Goal: Task Accomplishment & Management: Use online tool/utility

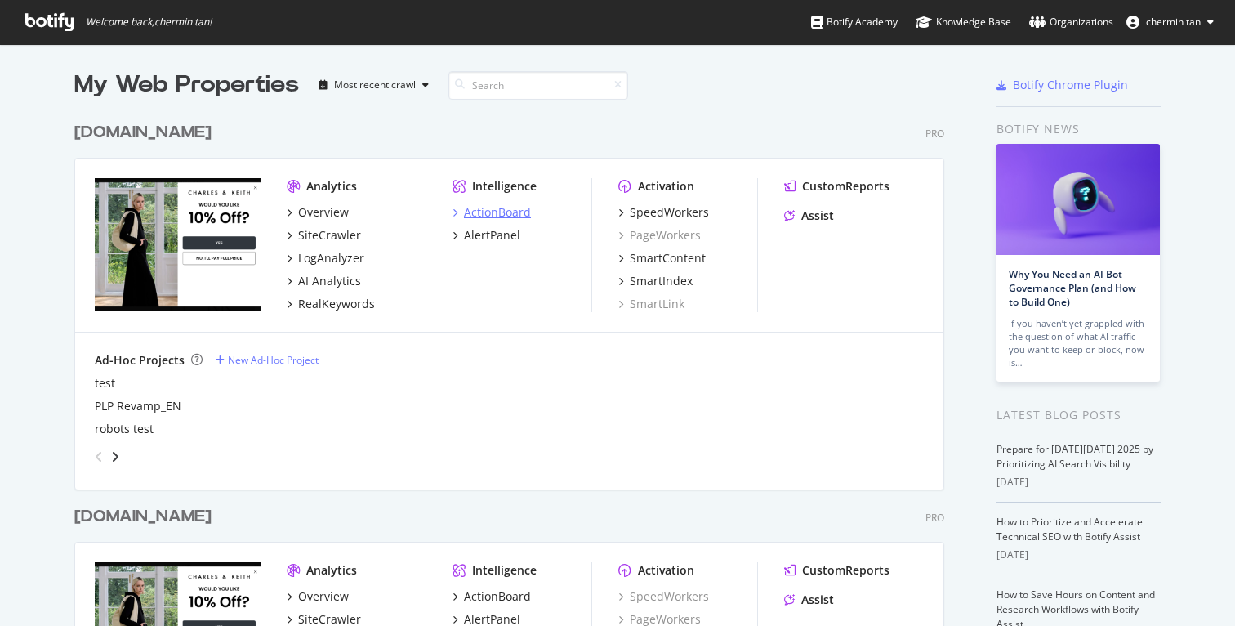
scroll to position [3, 0]
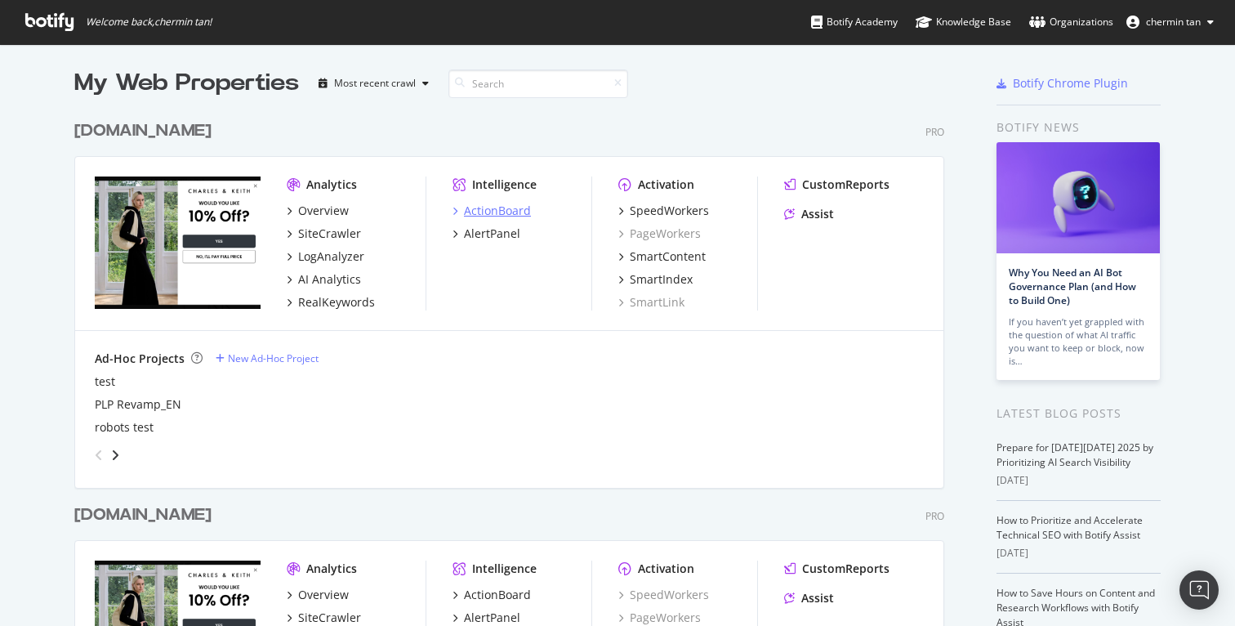
click at [497, 211] on div "ActionBoard" at bounding box center [497, 211] width 67 height 16
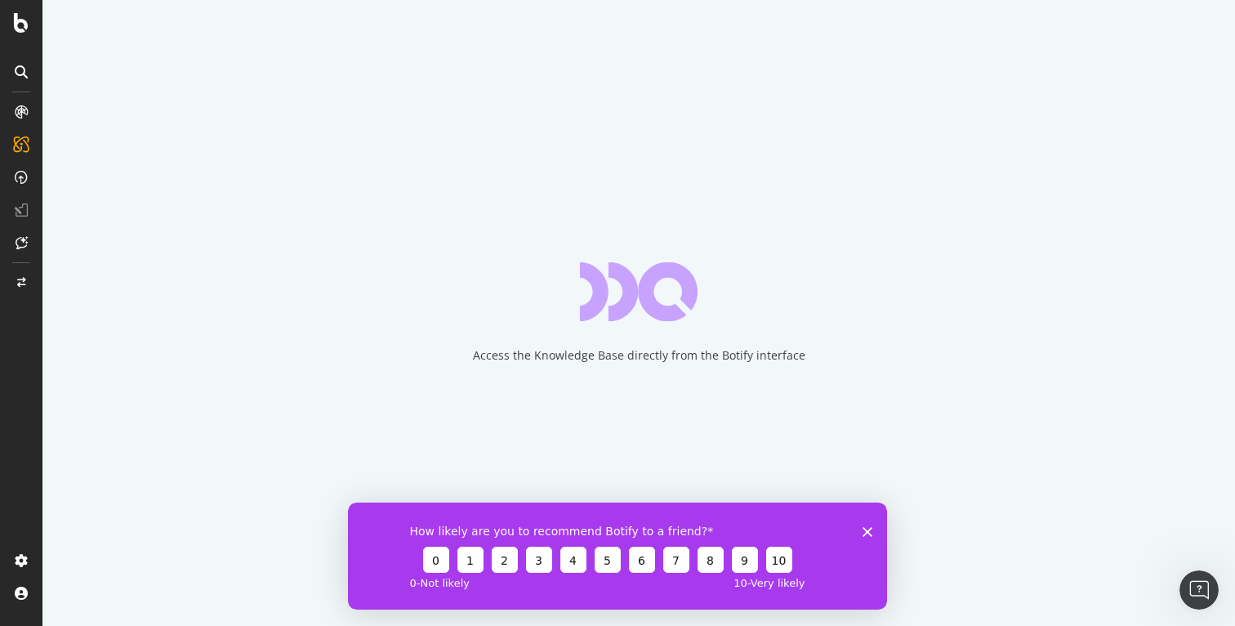
click at [871, 532] on icon "Close survey" at bounding box center [867, 531] width 10 height 10
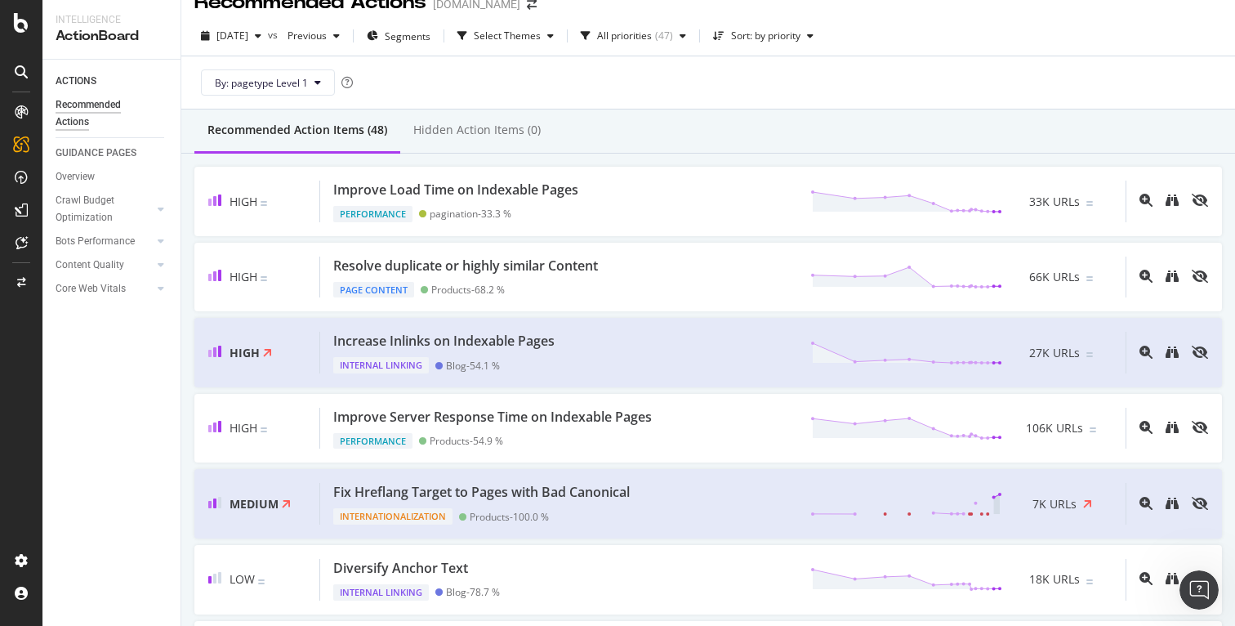
scroll to position [28, 0]
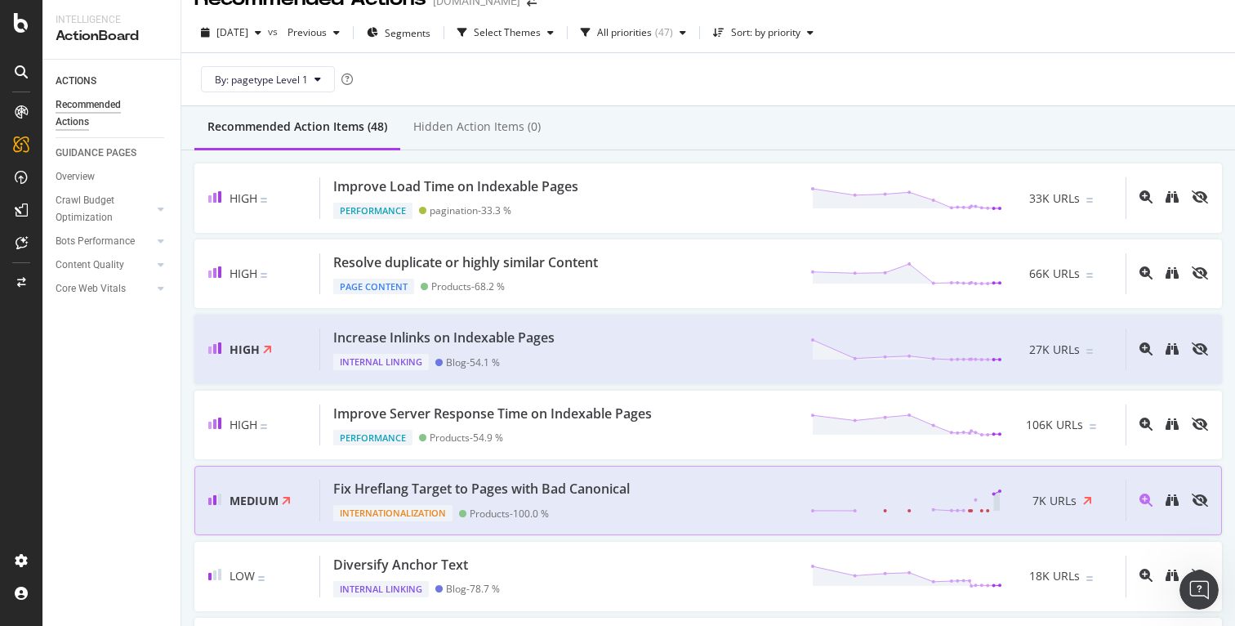
click at [573, 502] on div "Internationalization Products - 100.0 %" at bounding box center [484, 509] width 303 height 23
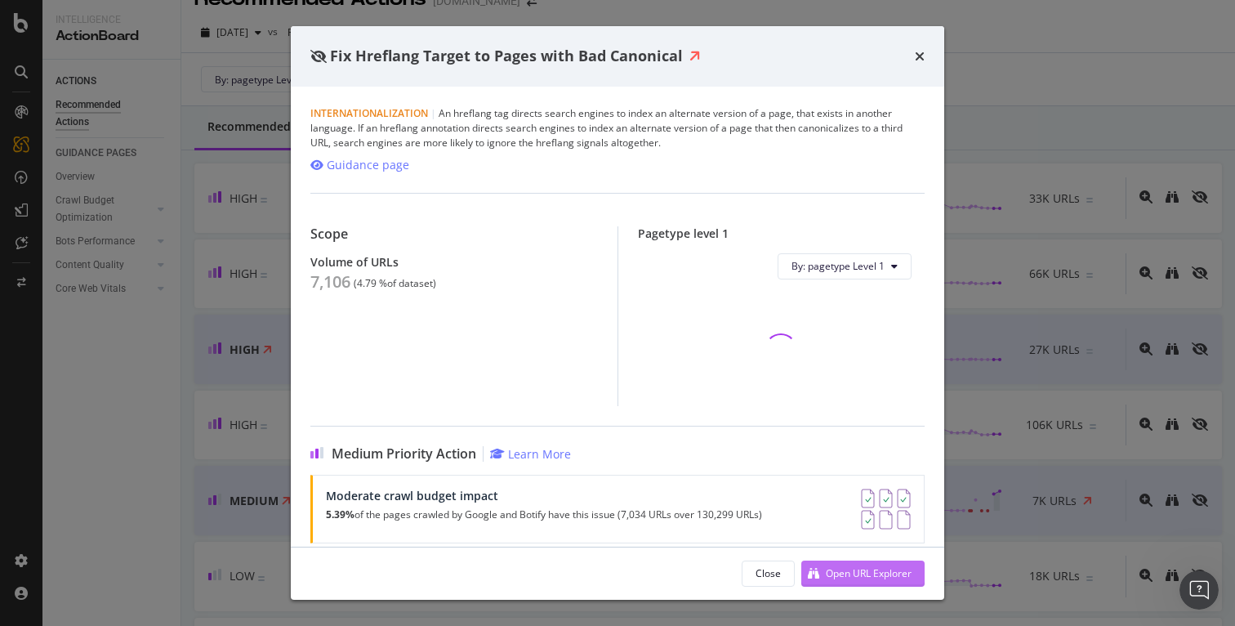
click at [916, 574] on button "Open URL Explorer" at bounding box center [862, 573] width 123 height 26
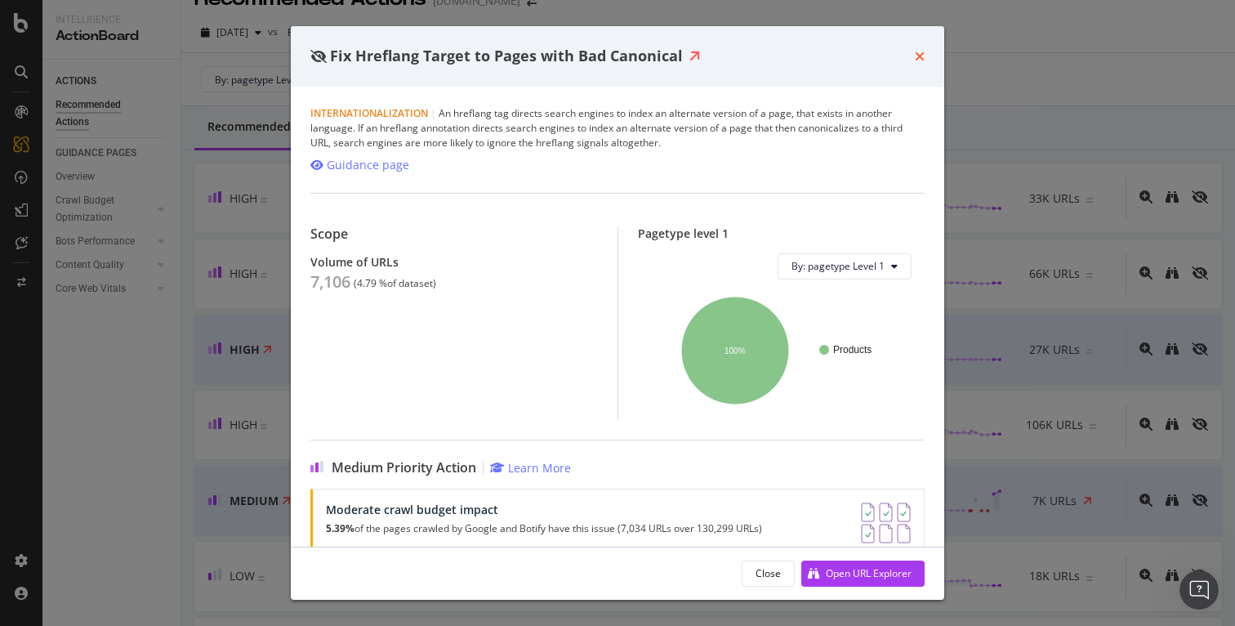
click at [920, 52] on icon "times" at bounding box center [920, 56] width 10 height 13
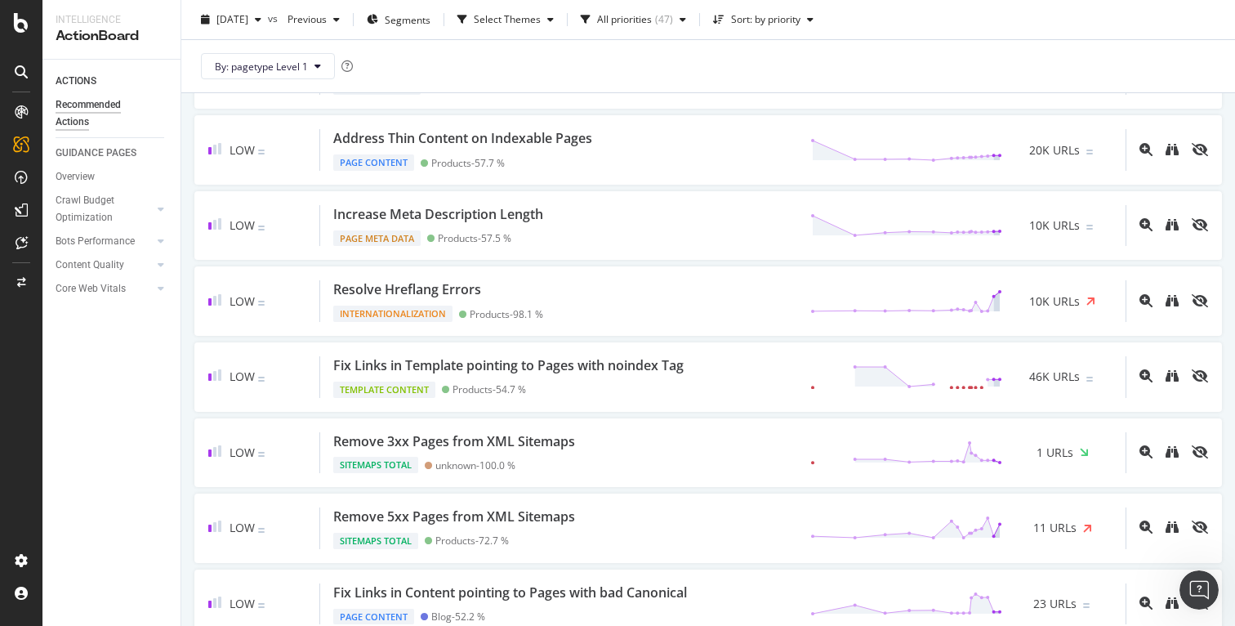
scroll to position [1065, 0]
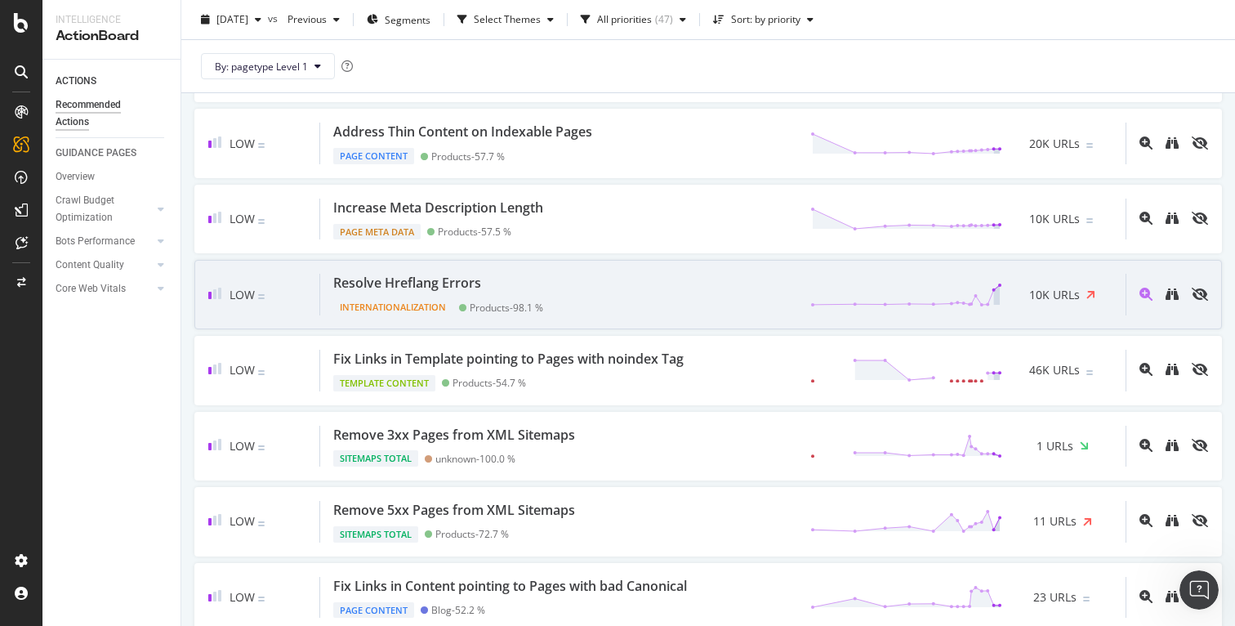
click at [699, 292] on div "Resolve Hreflang Errors Internationalization Products - 98.1 % 10K URLs" at bounding box center [722, 295] width 805 height 42
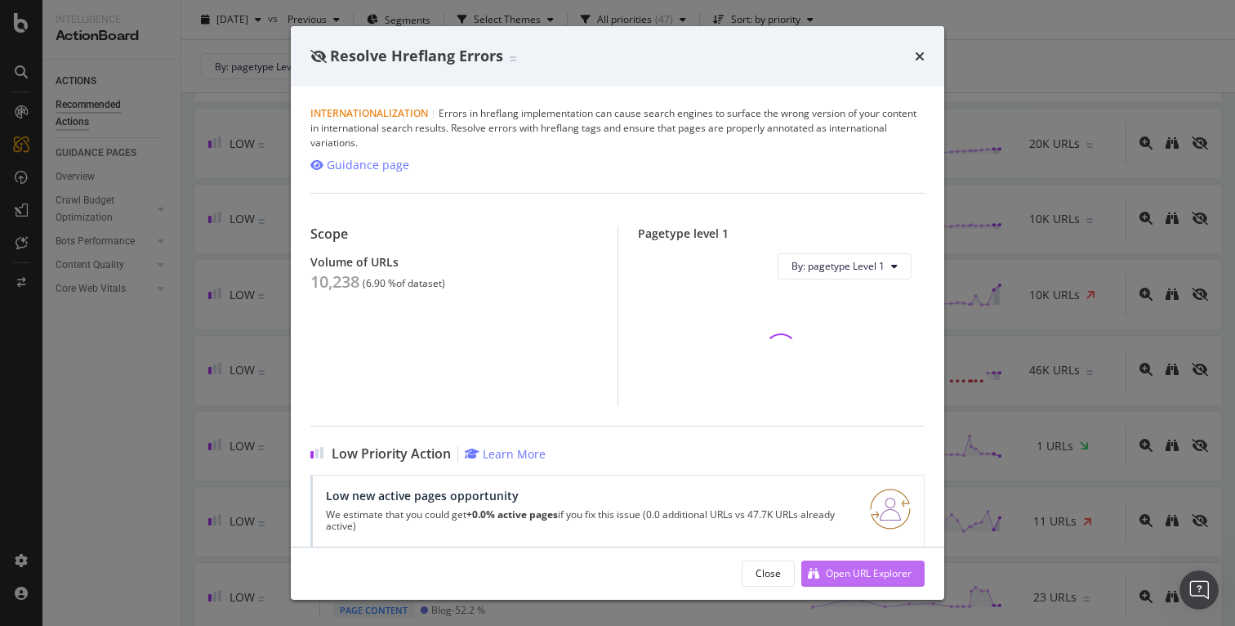
click at [827, 568] on div "Open URL Explorer" at bounding box center [869, 573] width 86 height 14
click at [1153, 301] on div "Resolve Hreflang Errors Internationalization | Errors in hreflang implementatio…" at bounding box center [617, 313] width 1235 height 626
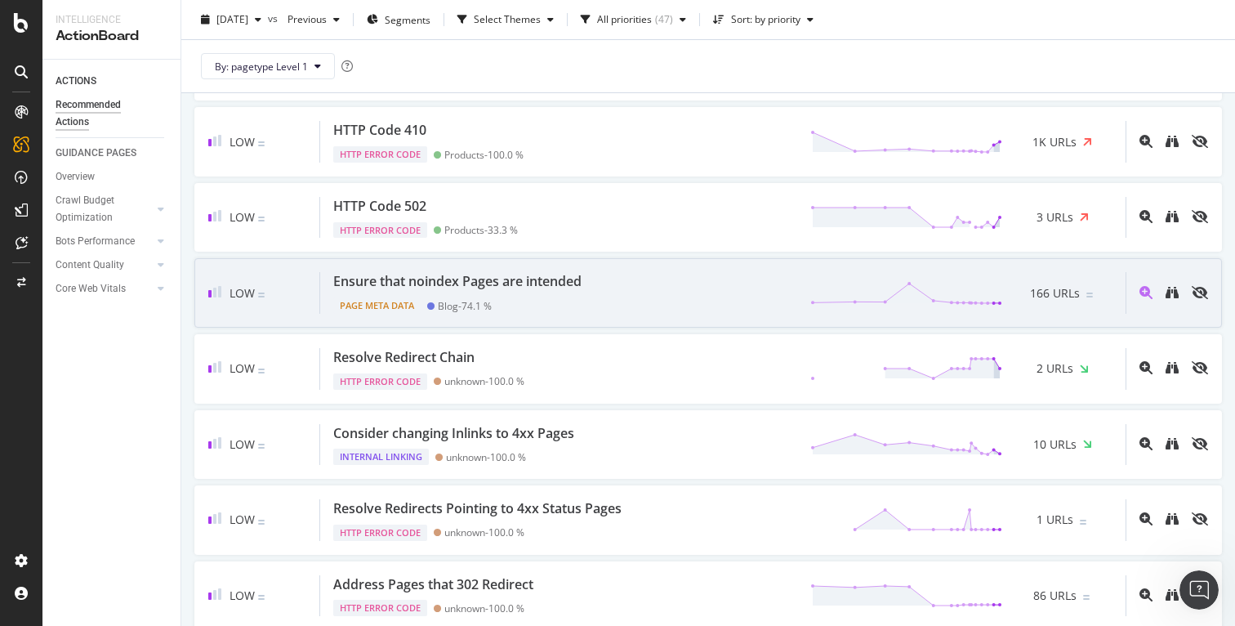
scroll to position [3147, 0]
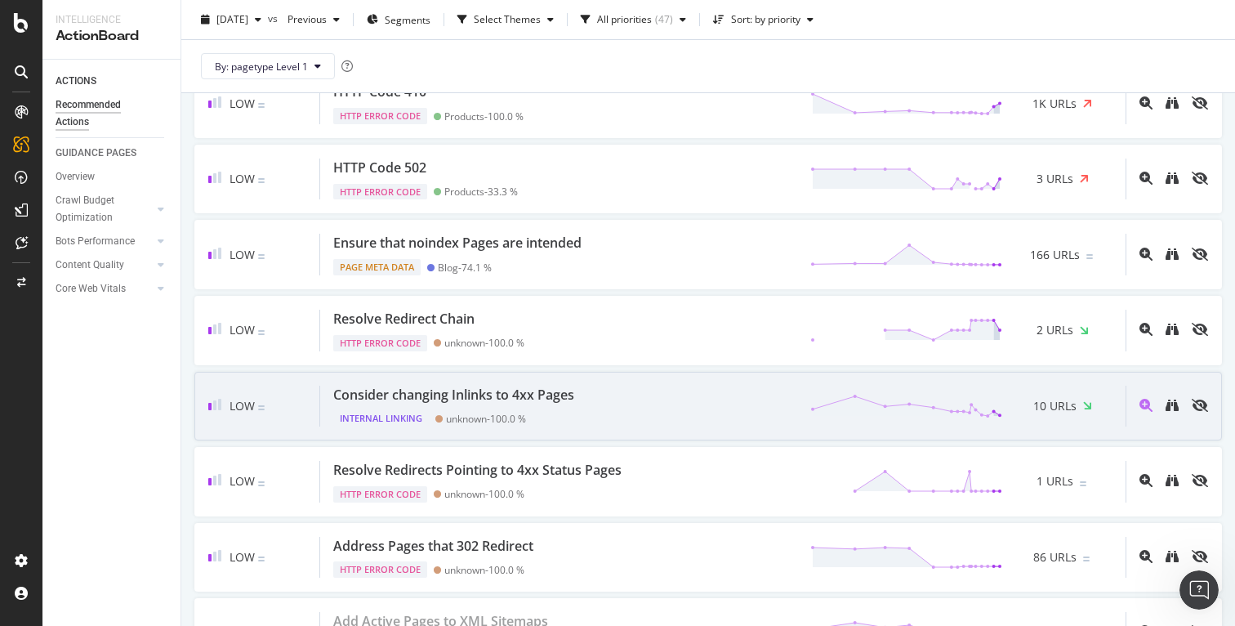
click at [587, 412] on div "Consider changing Inlinks to 4xx Pages Internal Linking unknown - 100.0 % 10 UR…" at bounding box center [722, 406] width 805 height 42
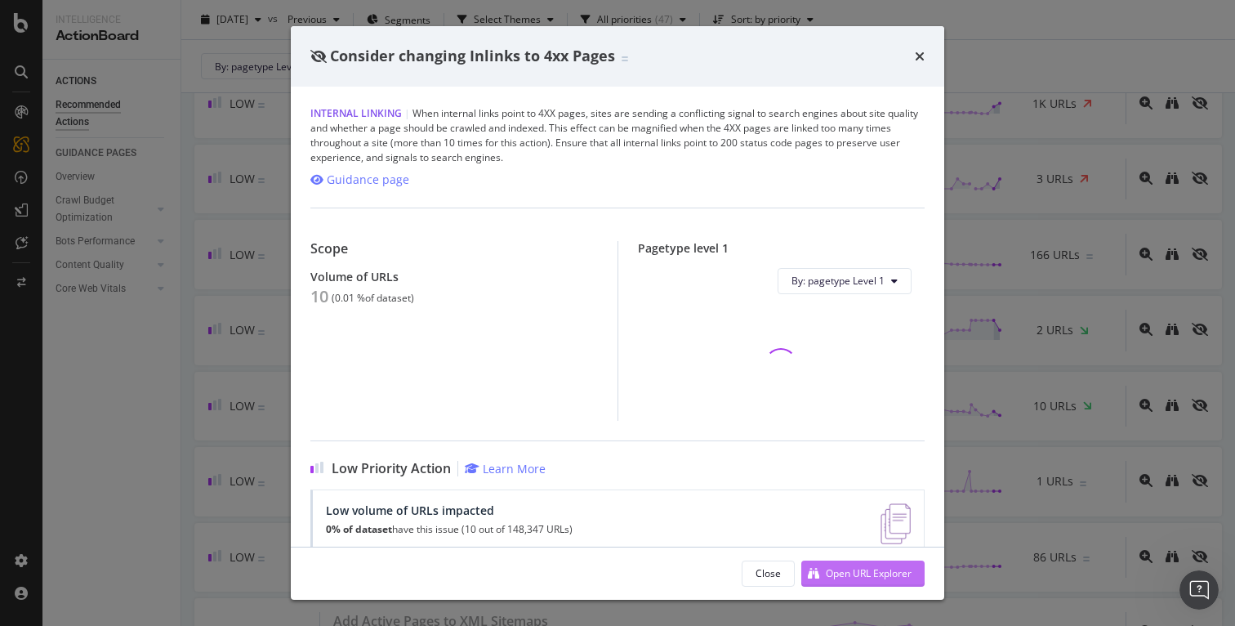
click at [832, 567] on div "Open URL Explorer" at bounding box center [869, 573] width 86 height 14
click at [1094, 225] on div "Consider changing Inlinks to 4xx Pages Internal Linking | When internal links p…" at bounding box center [617, 313] width 1235 height 626
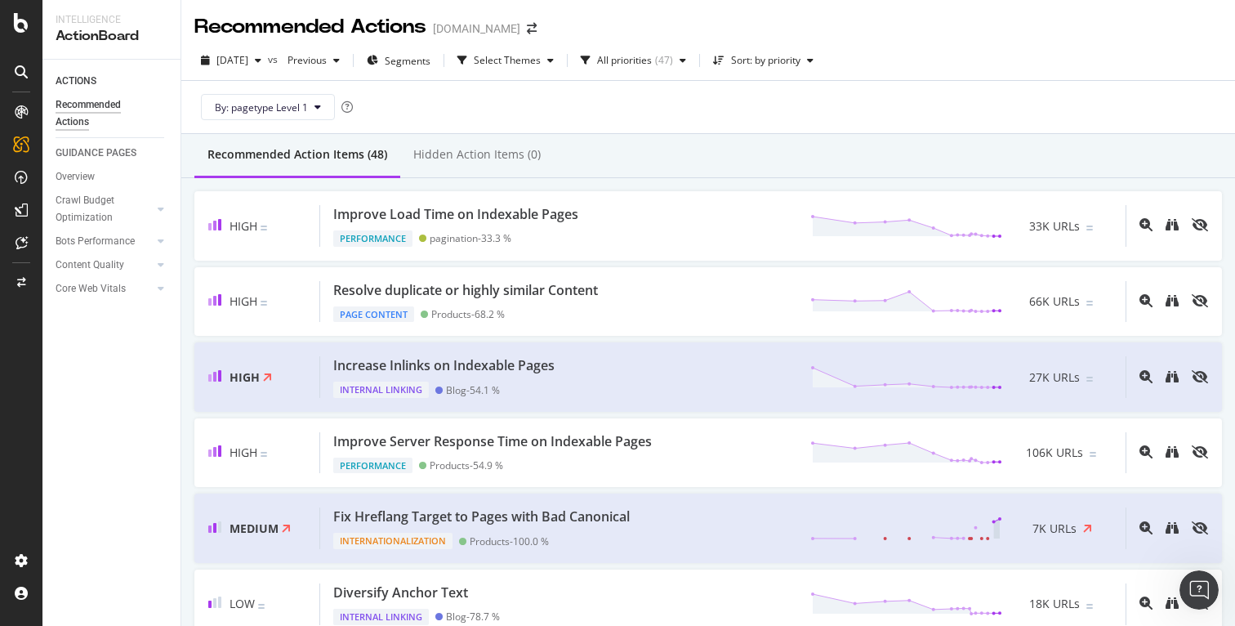
scroll to position [1640, 0]
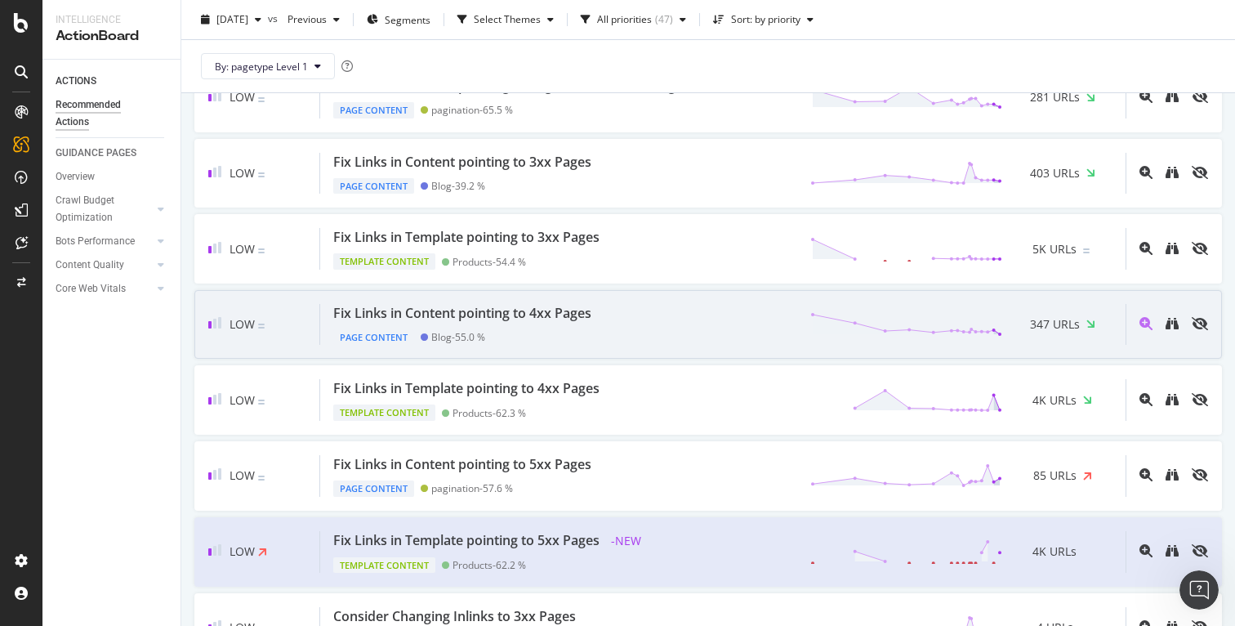
click at [693, 318] on div "Fix Links in Content pointing to 4xx Pages Page Content Blog - 55.0 % 347 URLs" at bounding box center [722, 325] width 805 height 42
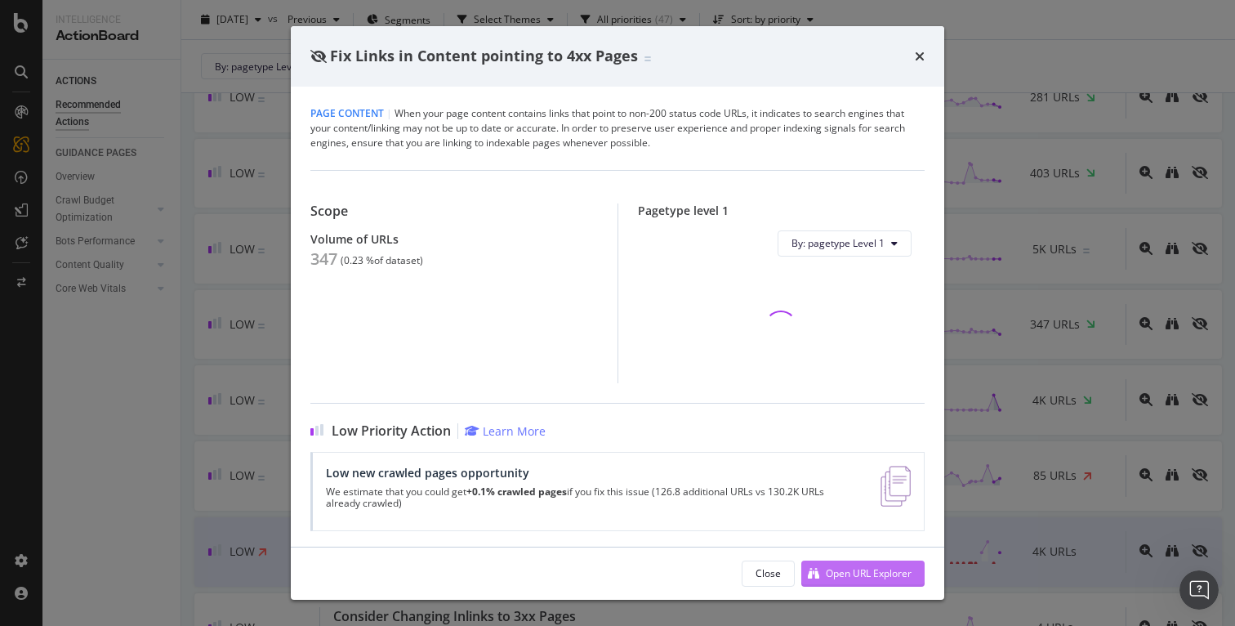
click at [869, 575] on div "Open URL Explorer" at bounding box center [869, 573] width 86 height 14
click at [922, 48] on div "times" at bounding box center [920, 56] width 10 height 21
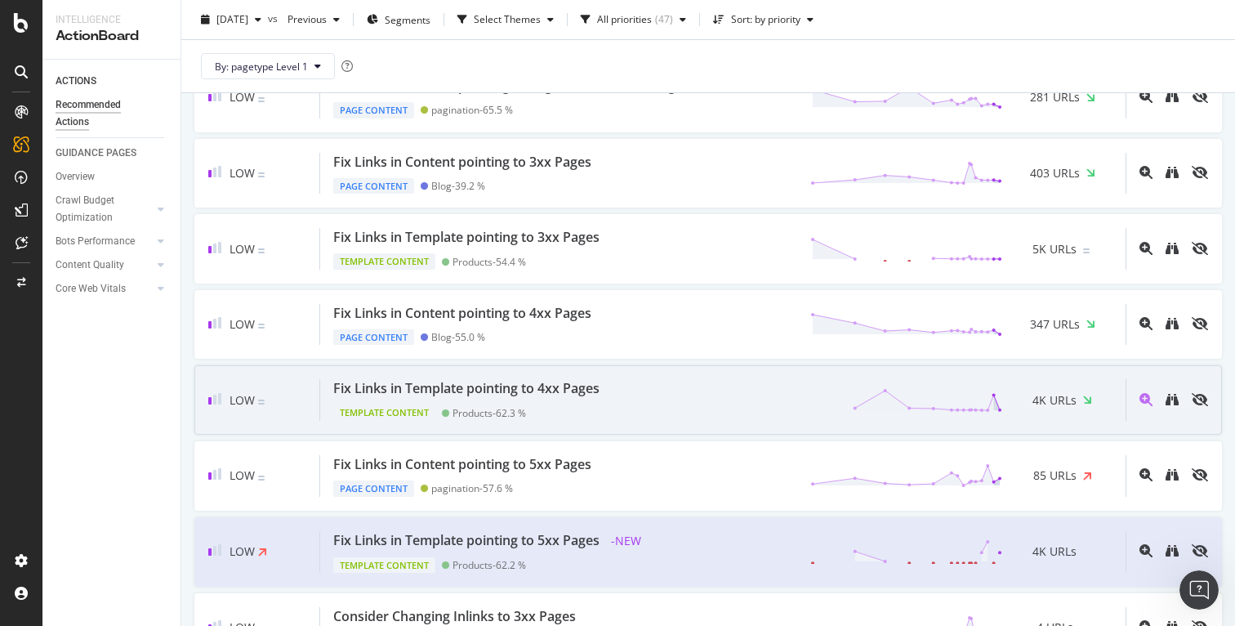
click at [735, 390] on div "Fix Links in Template pointing to 4xx Pages Template Content Products - 62.3 % …" at bounding box center [722, 400] width 805 height 42
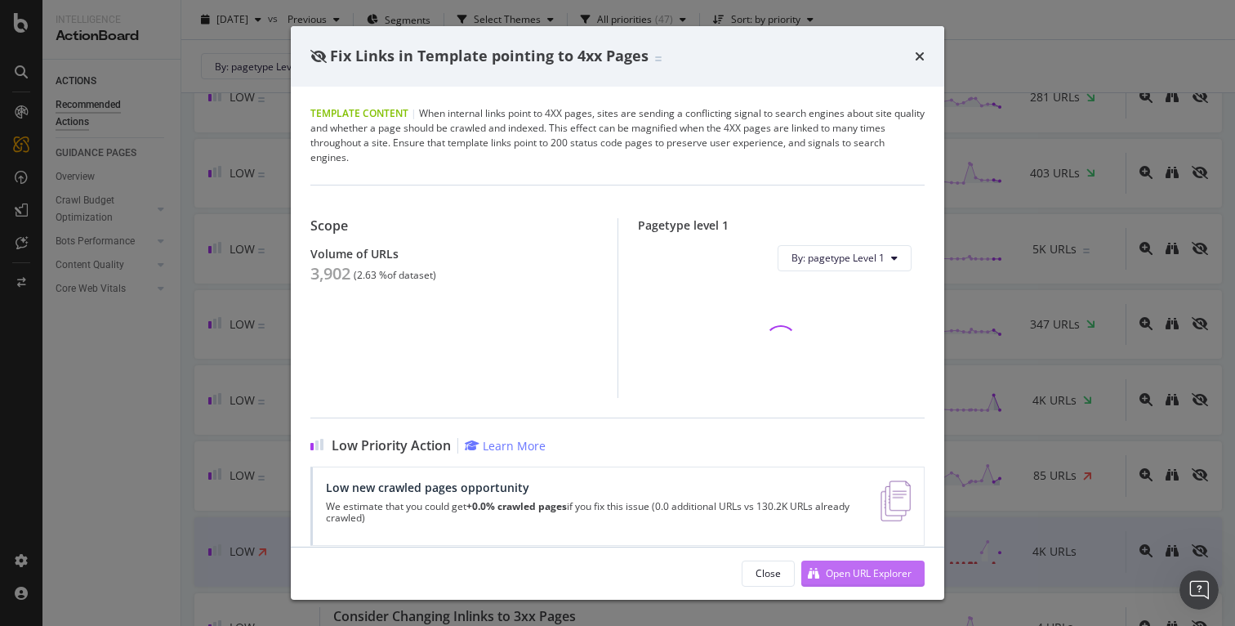
click at [849, 568] on div "Open URL Explorer" at bounding box center [869, 573] width 86 height 14
click at [1032, 234] on div "Fix Links in Template pointing to 4xx Pages Template Content | When internal li…" at bounding box center [617, 313] width 1235 height 626
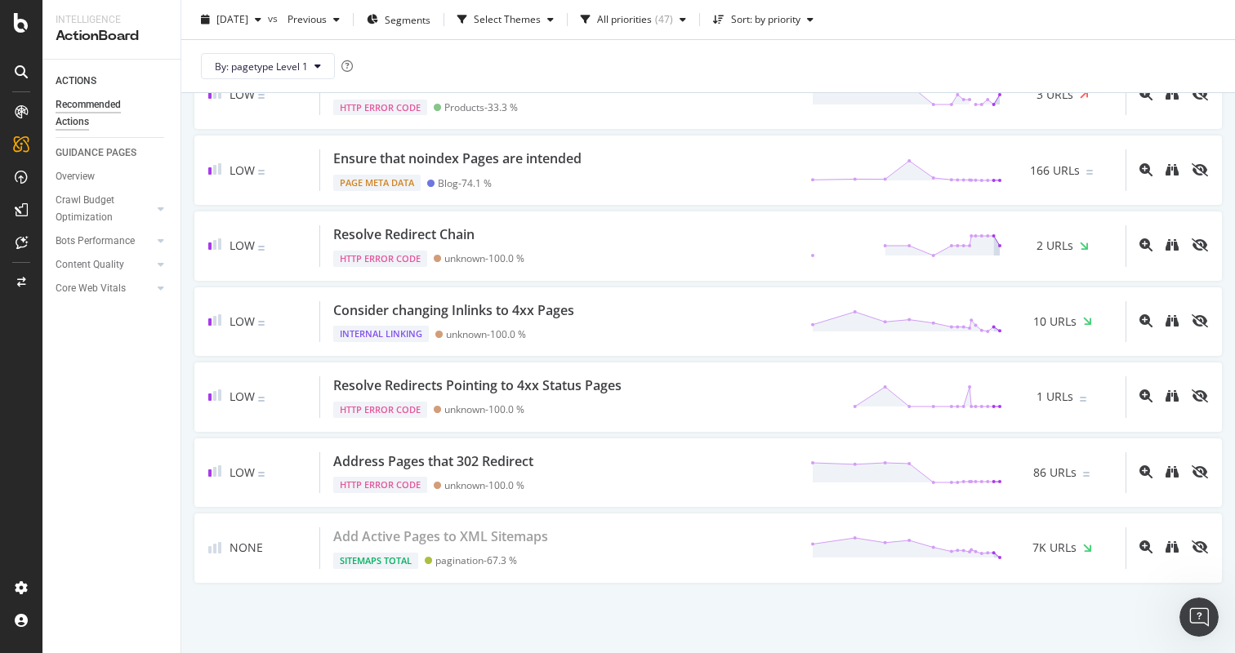
scroll to position [3231, 0]
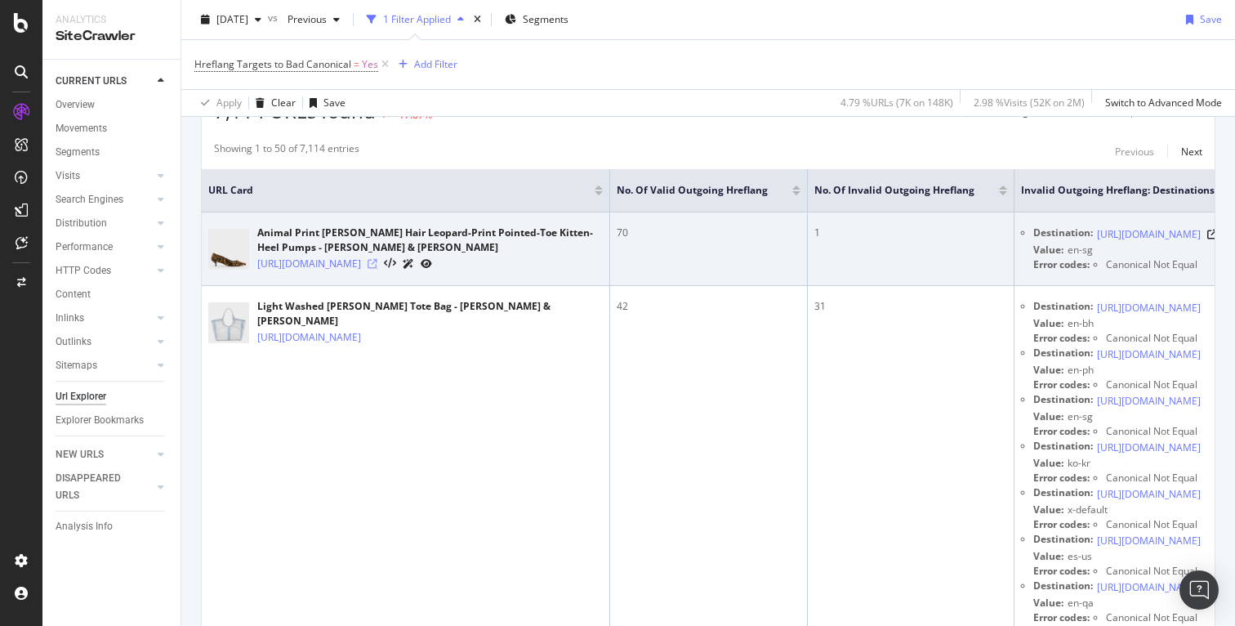
click at [377, 269] on icon at bounding box center [373, 264] width 10 height 10
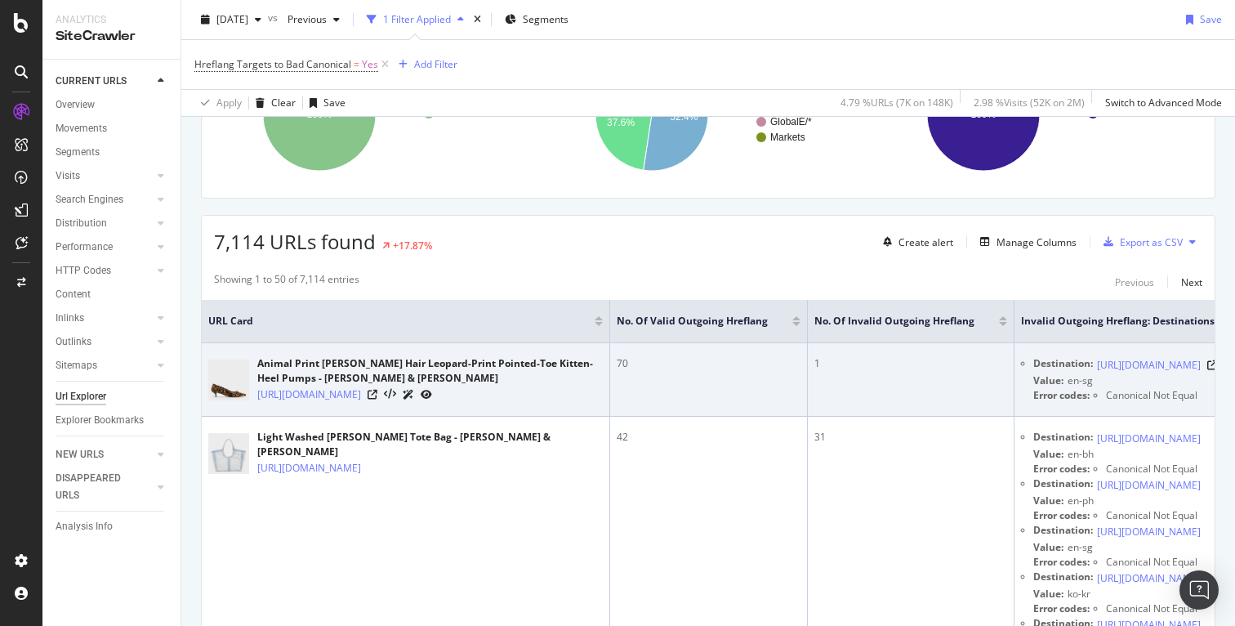
scroll to position [483, 0]
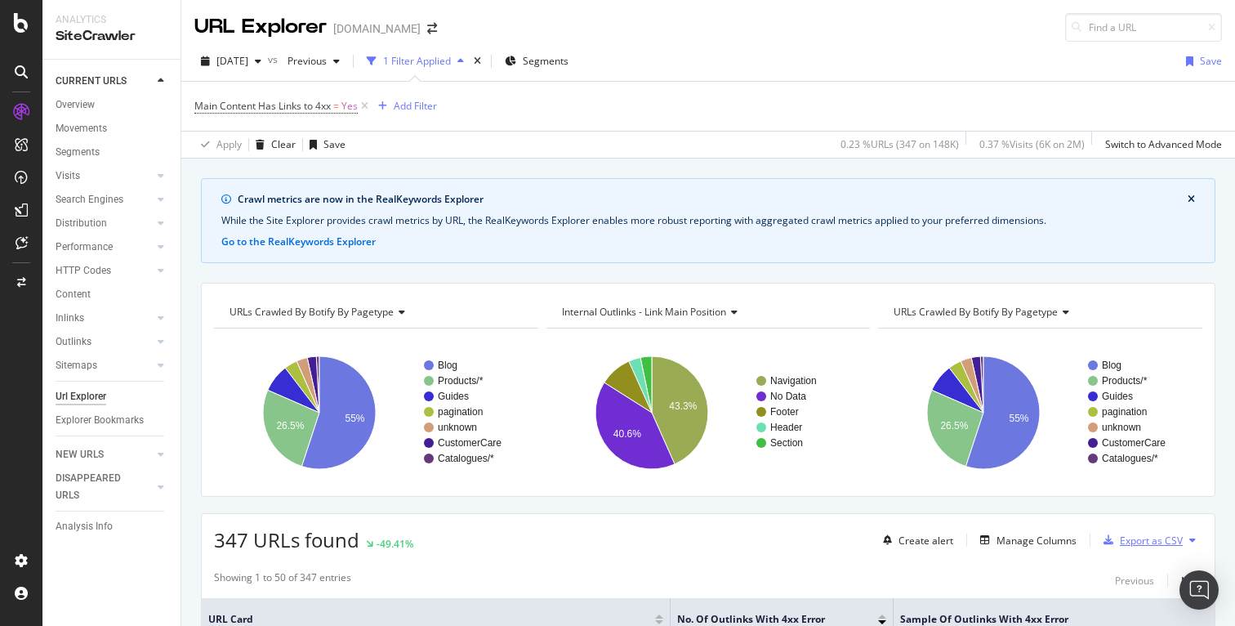
click at [1132, 544] on div "Export as CSV" at bounding box center [1151, 540] width 63 height 14
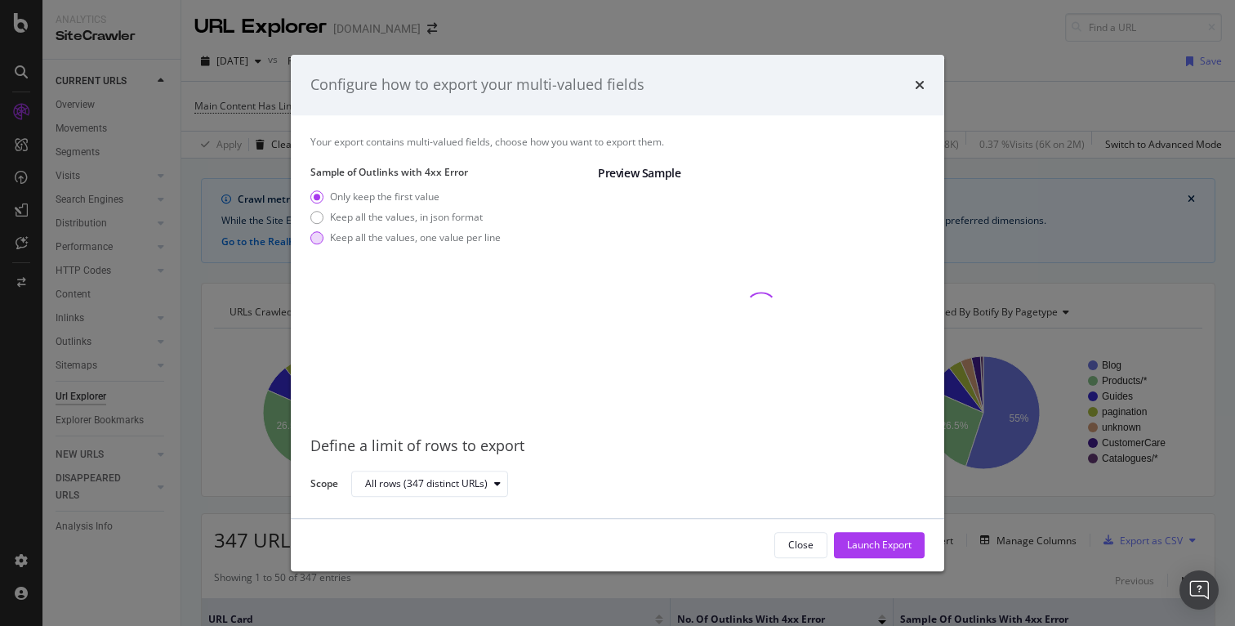
click at [467, 236] on div "Keep all the values, one value per line" at bounding box center [415, 237] width 171 height 14
click at [885, 548] on div "Launch Export" at bounding box center [879, 544] width 65 height 14
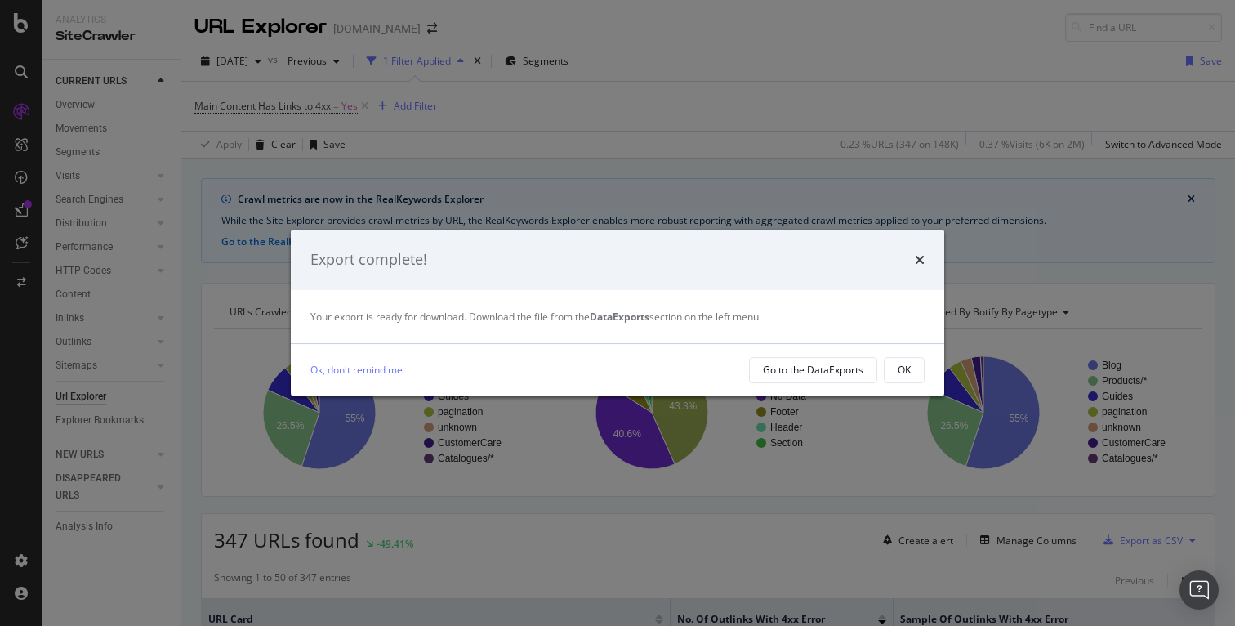
click at [932, 265] on div "Export complete!" at bounding box center [617, 259] width 653 height 60
click at [924, 261] on icon "times" at bounding box center [920, 259] width 10 height 13
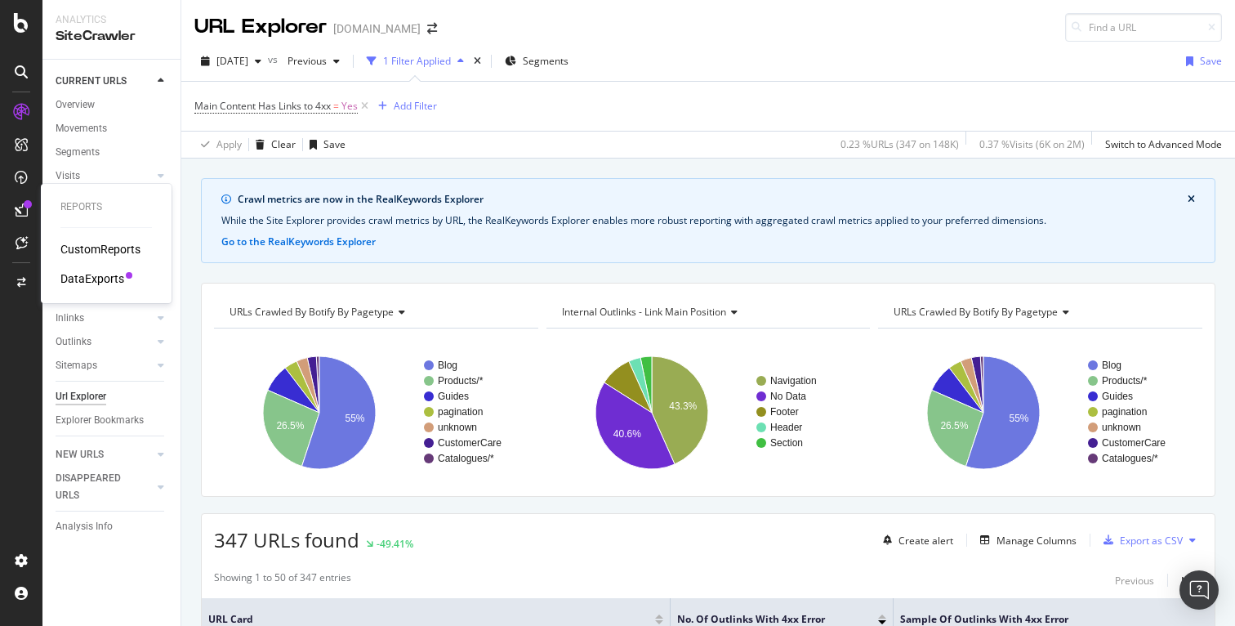
click at [91, 276] on div "DataExports" at bounding box center [92, 278] width 64 height 16
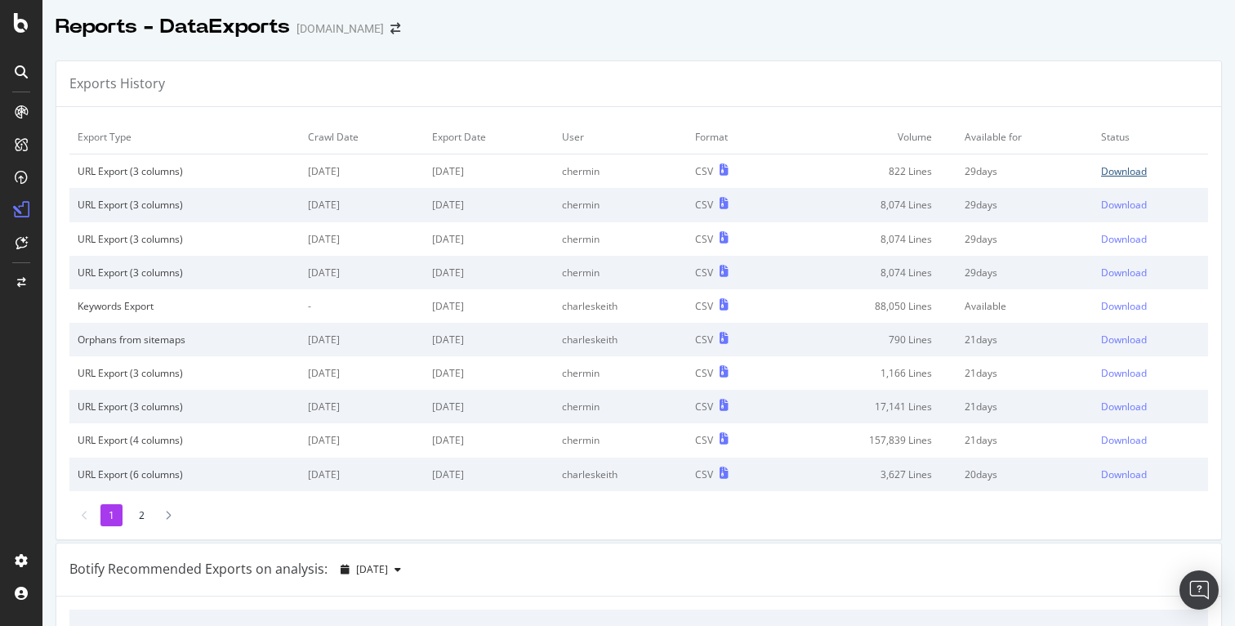
click at [1102, 176] on div "Download" at bounding box center [1124, 171] width 46 height 14
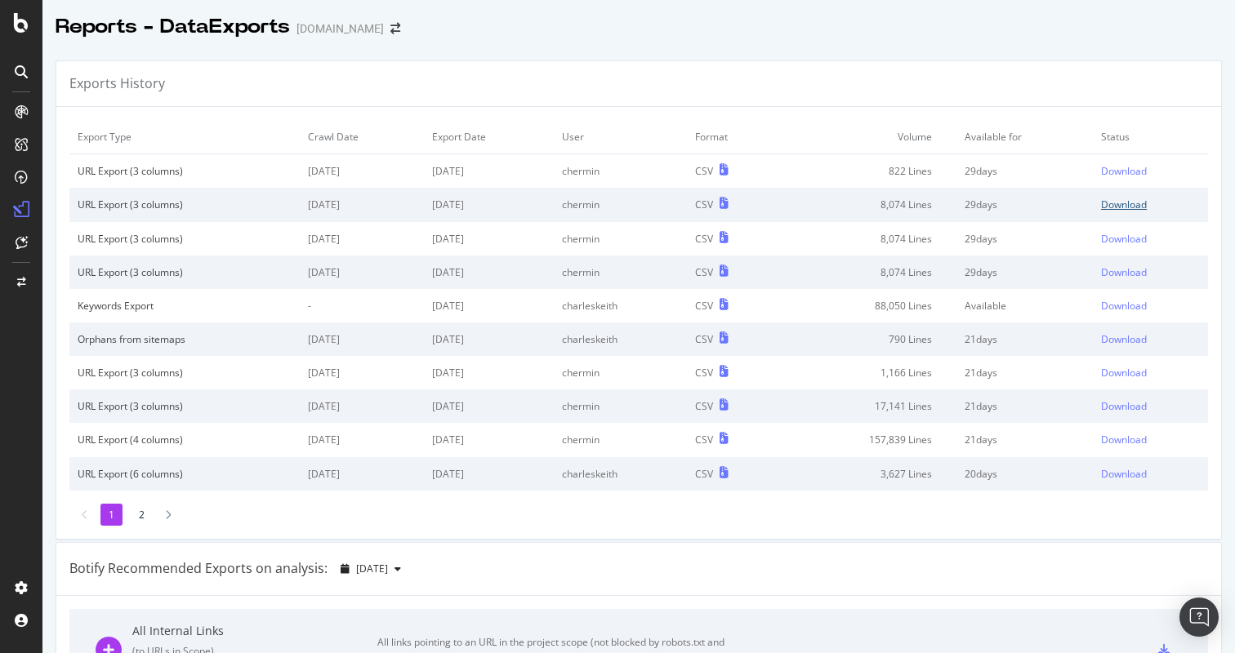
click at [1115, 207] on div "Download" at bounding box center [1124, 205] width 46 height 14
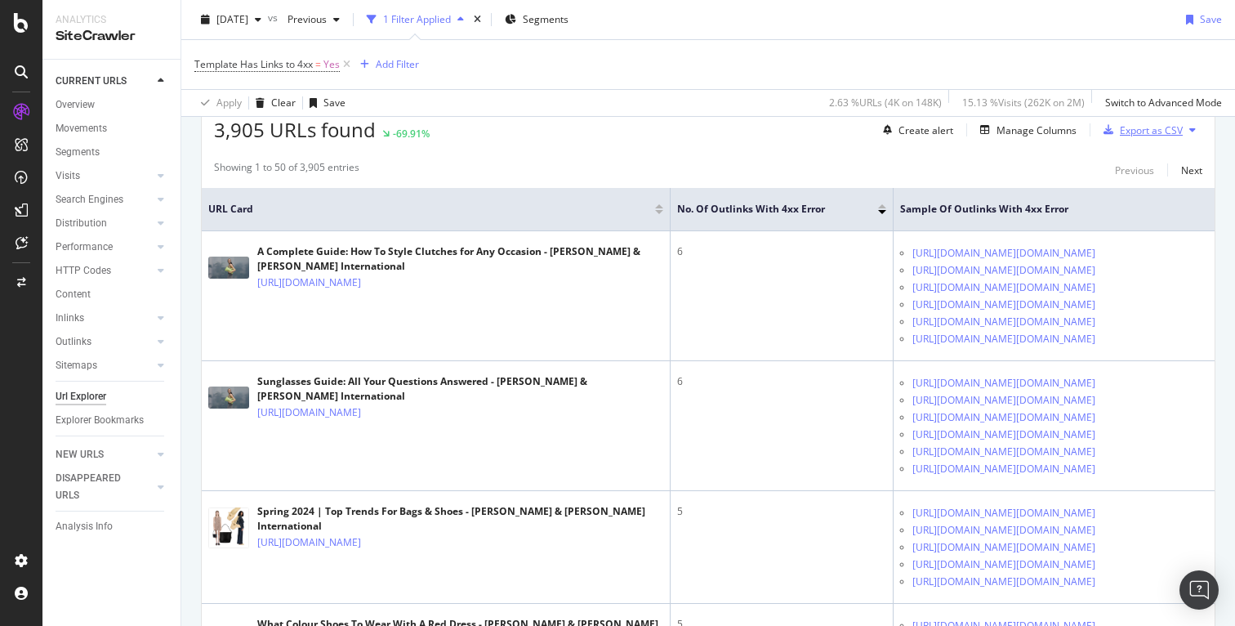
scroll to position [407, 0]
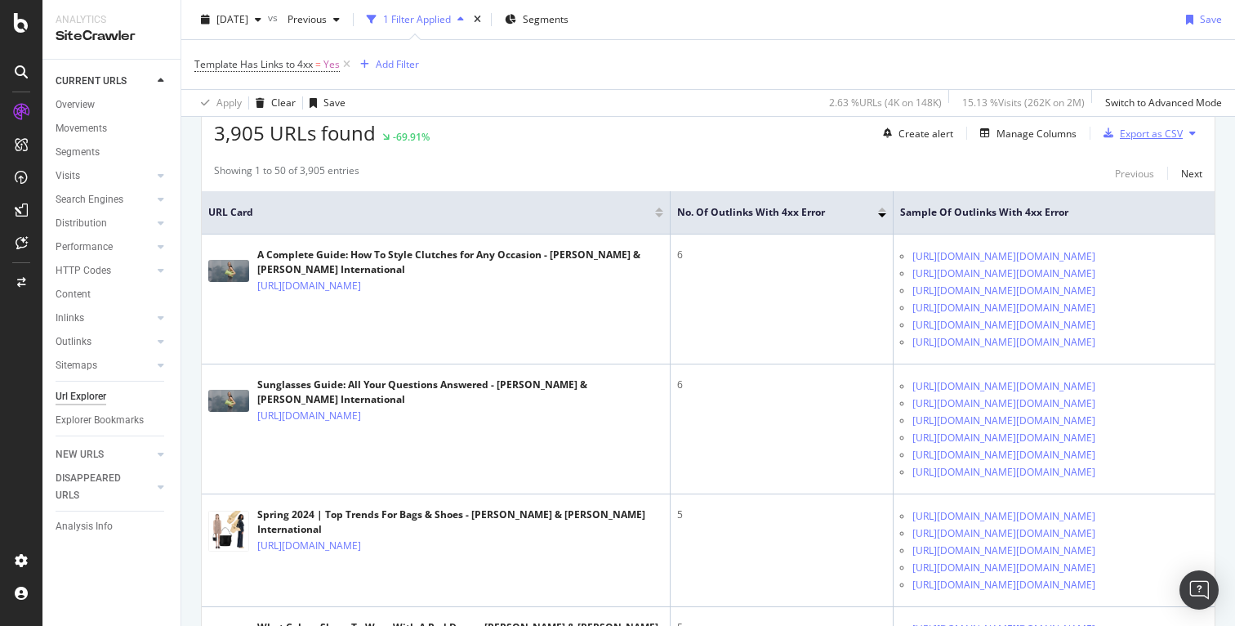
click at [1120, 136] on div "Export as CSV" at bounding box center [1151, 134] width 63 height 14
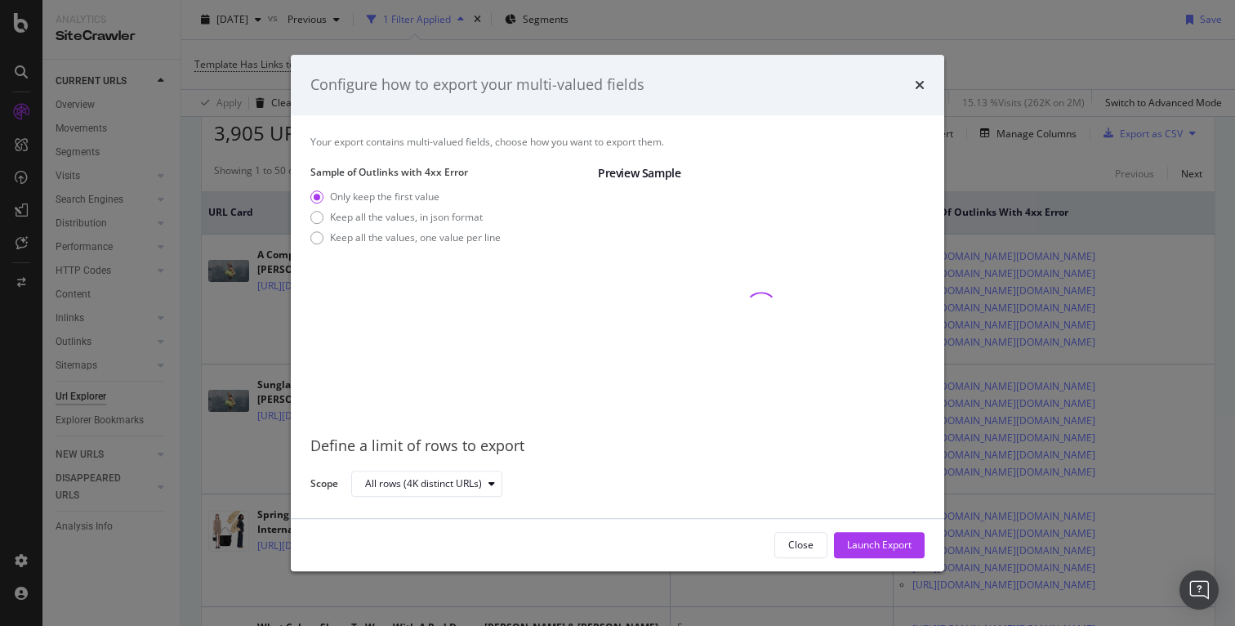
click at [339, 246] on div "Only keep the first value Keep all the values, in json format Keep all the valu…" at bounding box center [405, 219] width 190 height 61
click at [344, 238] on div "Keep all the values, one value per line" at bounding box center [415, 237] width 171 height 14
click at [878, 551] on div "Launch Export" at bounding box center [879, 545] width 65 height 25
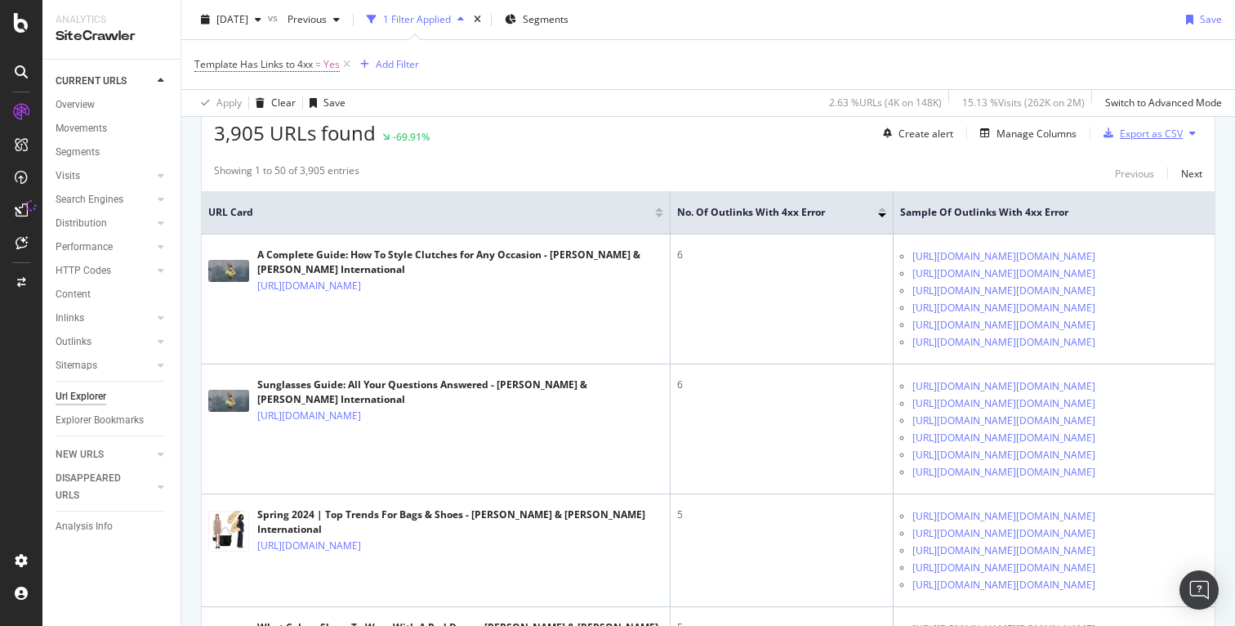
click at [1148, 127] on div "Export as CSV" at bounding box center [1151, 134] width 63 height 14
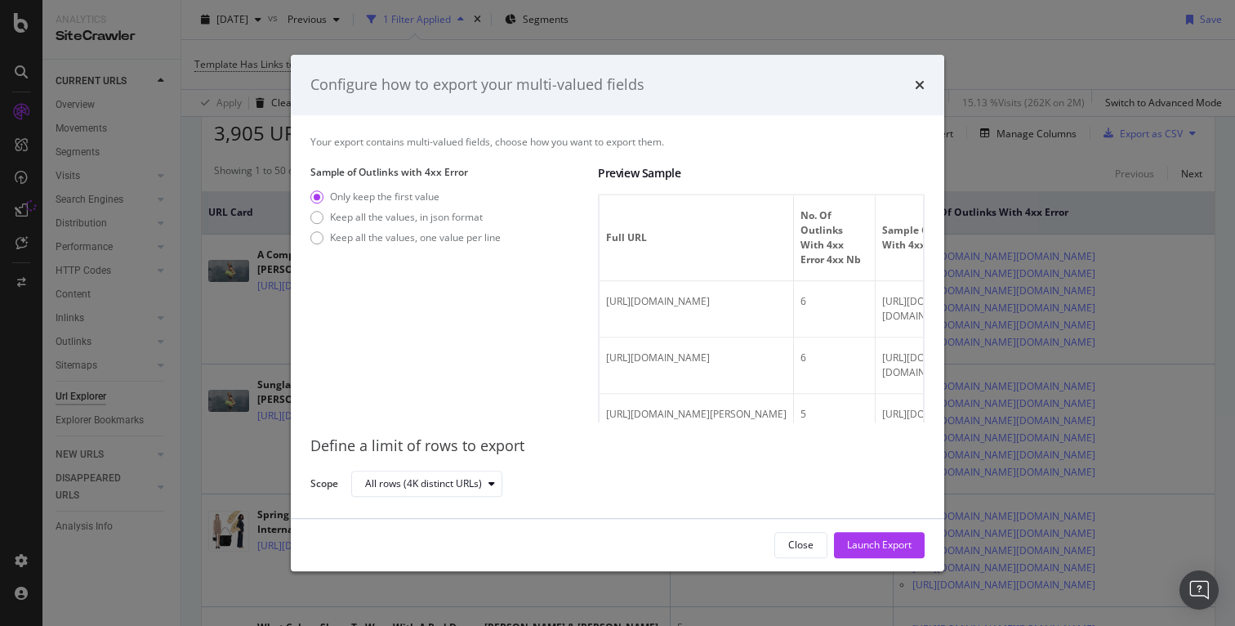
click at [427, 248] on div "Only keep the first value Keep all the values, in json format Keep all the valu…" at bounding box center [405, 219] width 190 height 61
click at [430, 238] on div "Keep all the values, one value per line" at bounding box center [415, 237] width 171 height 14
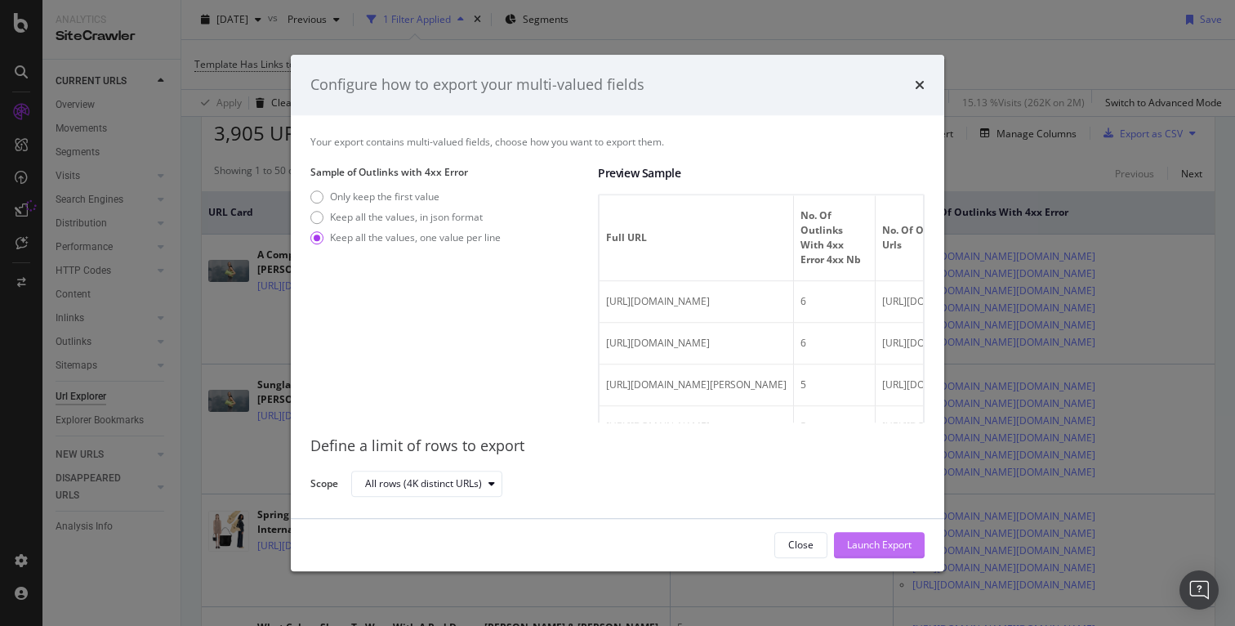
click at [871, 544] on div "Launch Export" at bounding box center [879, 544] width 65 height 14
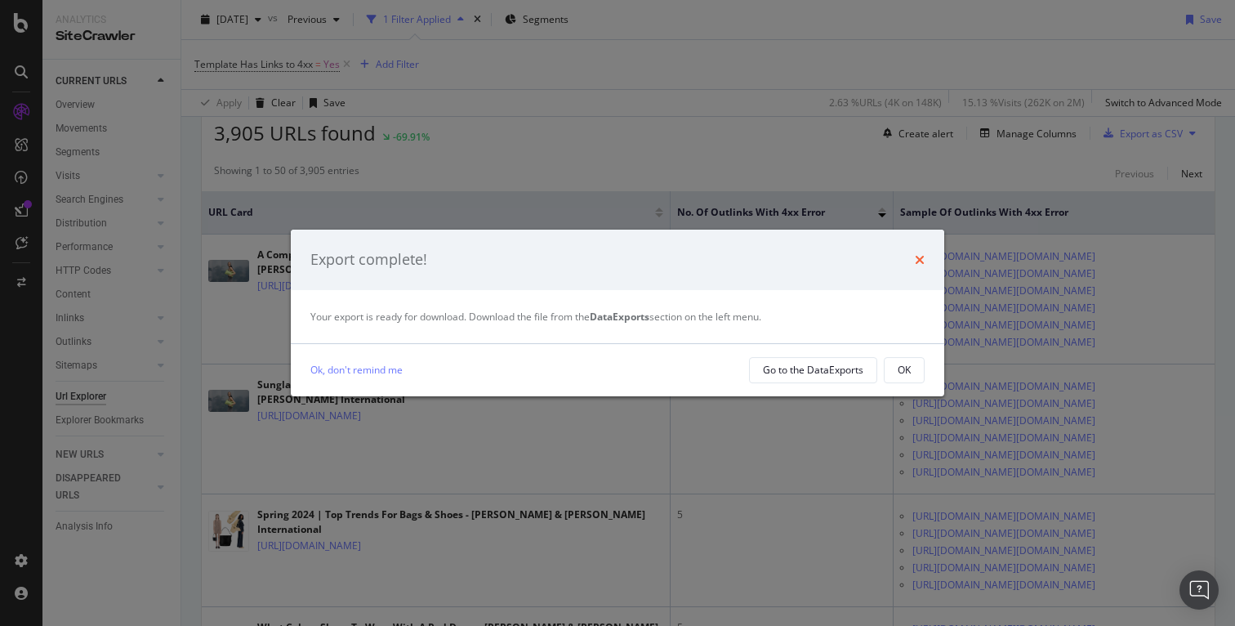
click at [916, 257] on icon "times" at bounding box center [920, 259] width 10 height 13
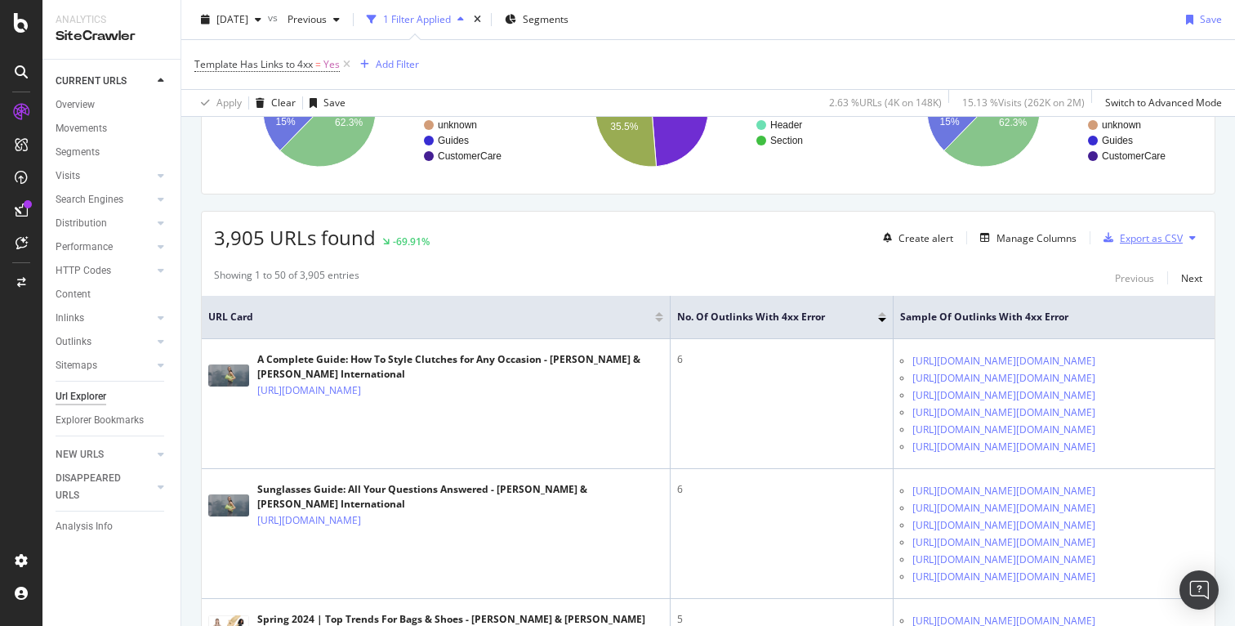
scroll to position [305, 0]
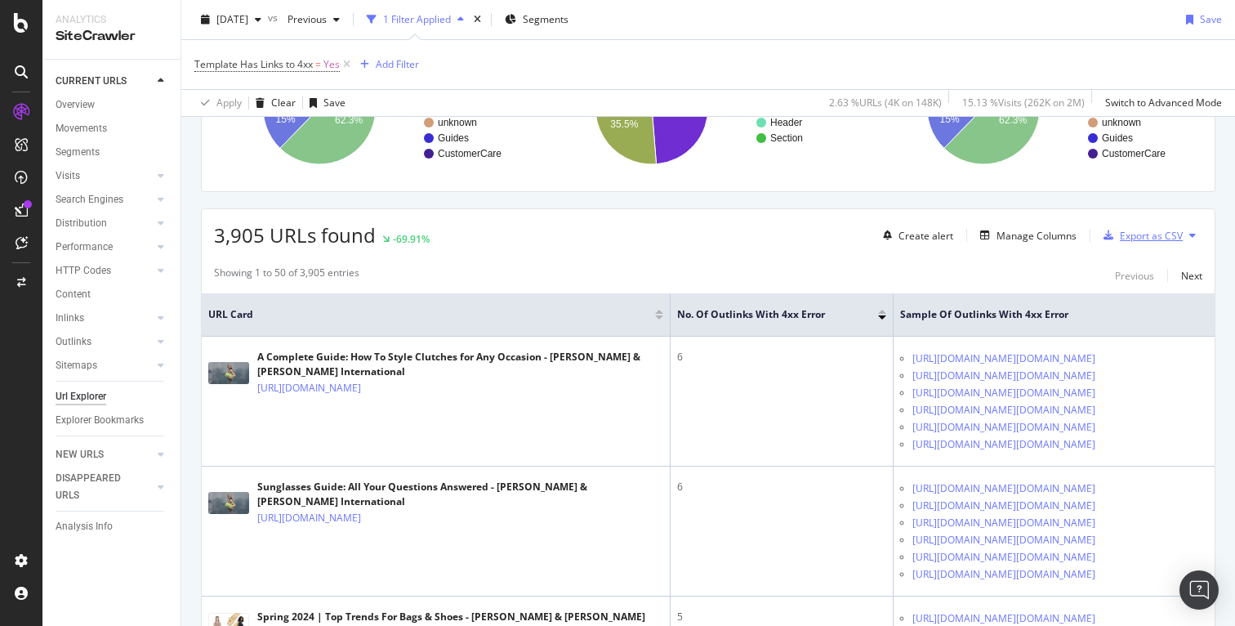
click at [1121, 236] on div "Export as CSV" at bounding box center [1151, 236] width 63 height 14
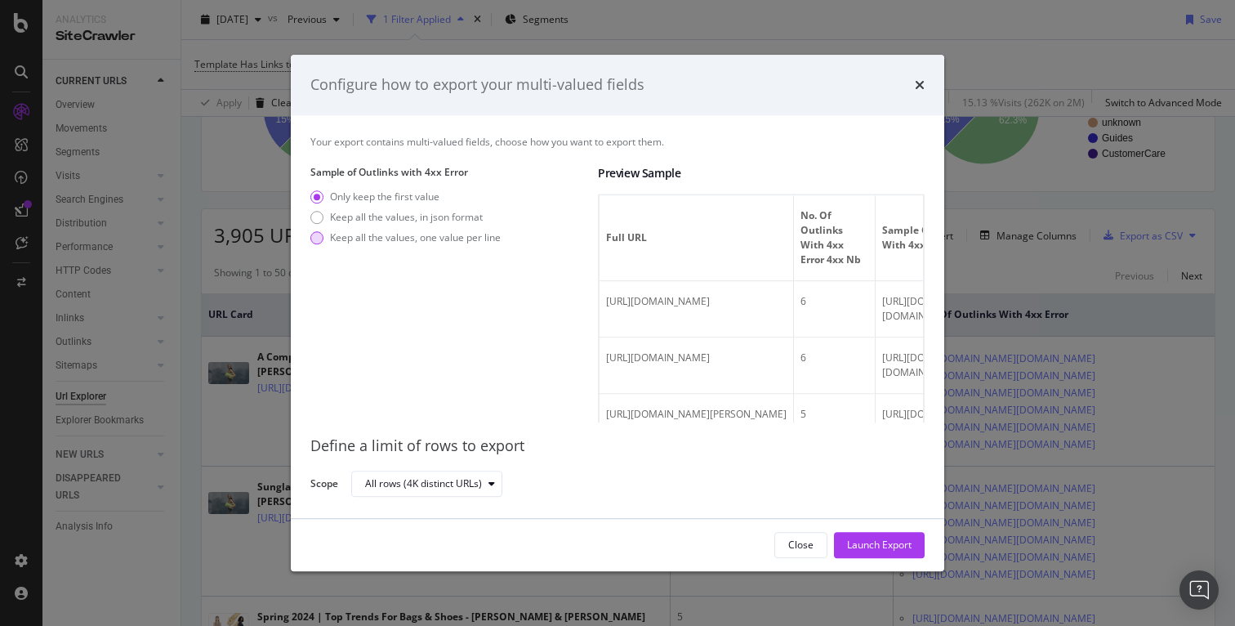
click at [452, 239] on div "Keep all the values, one value per line" at bounding box center [415, 237] width 171 height 14
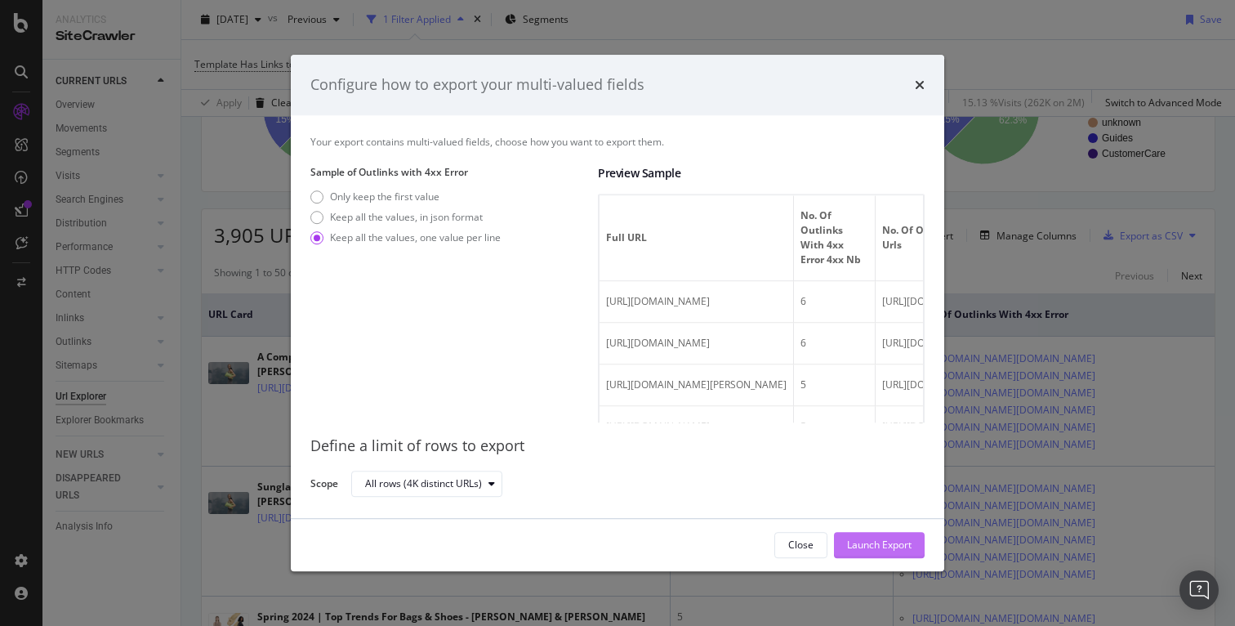
click at [890, 533] on div "Launch Export" at bounding box center [879, 545] width 65 height 25
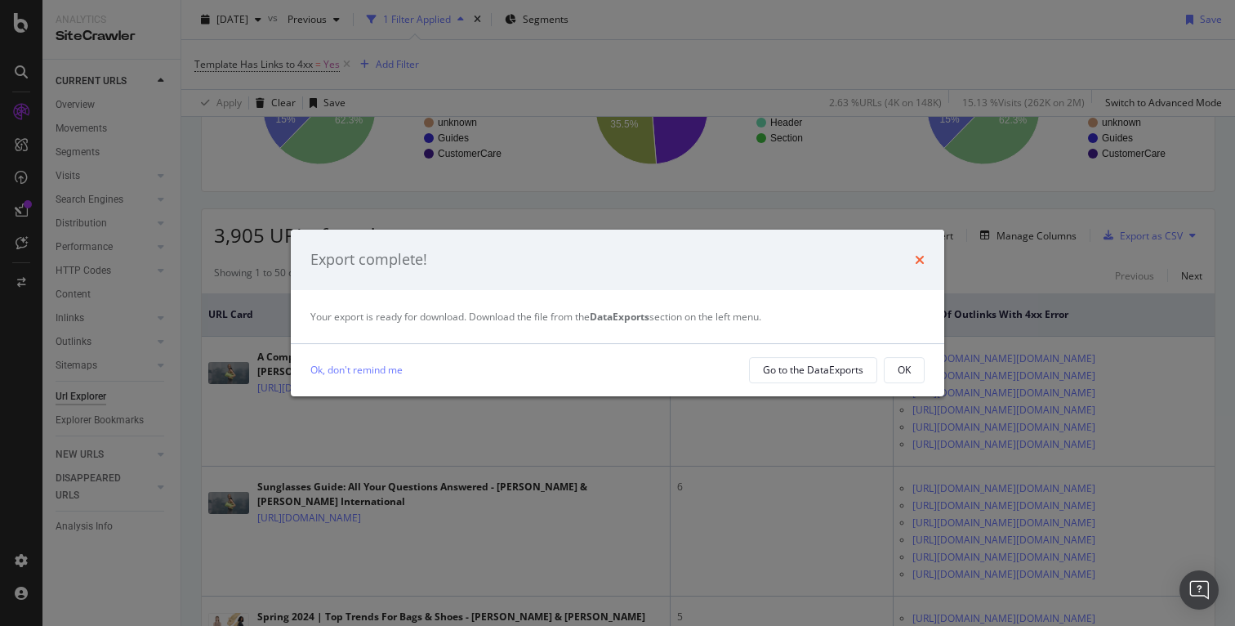
click at [919, 261] on icon "times" at bounding box center [920, 259] width 10 height 13
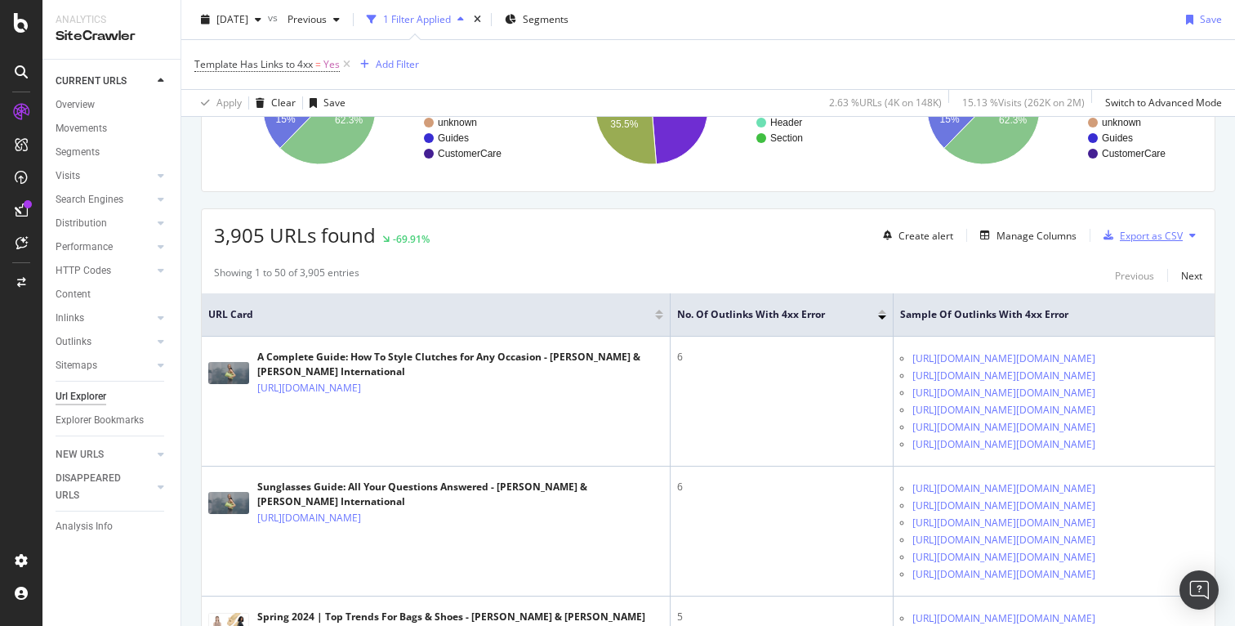
click at [1122, 234] on div "Export as CSV" at bounding box center [1151, 236] width 63 height 14
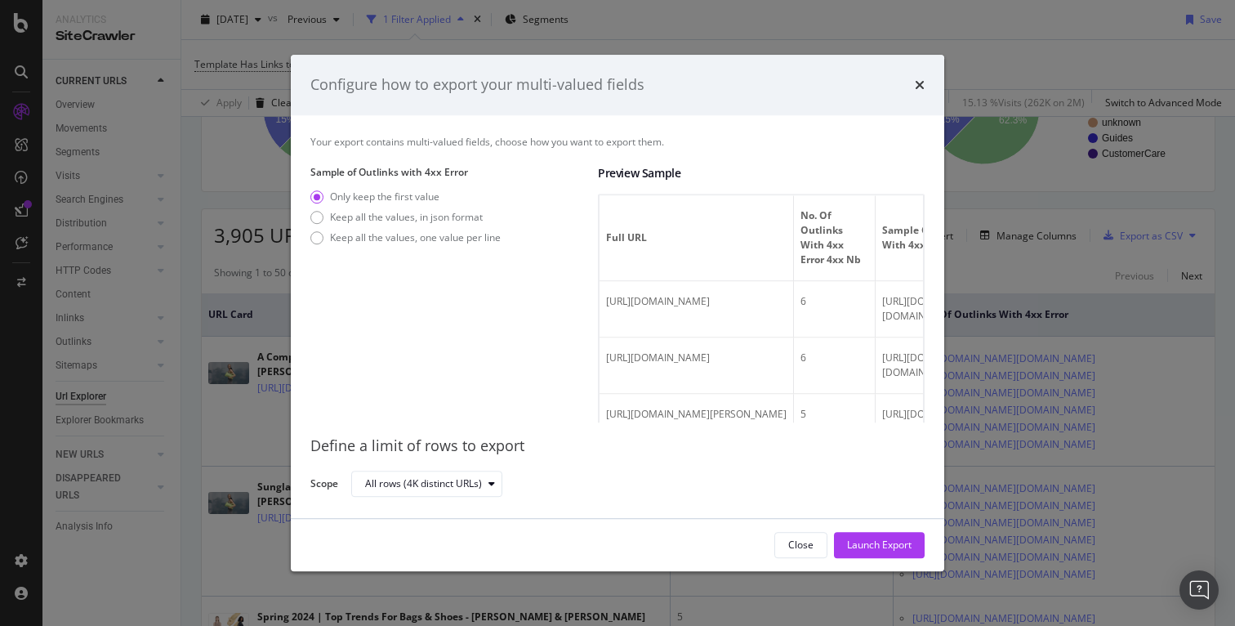
click at [922, 67] on div "Configure how to export your multi-valued fields" at bounding box center [617, 85] width 653 height 60
click at [928, 80] on div "Configure how to export your multi-valued fields" at bounding box center [617, 85] width 653 height 60
click at [913, 83] on div "Configure how to export your multi-valued fields" at bounding box center [617, 84] width 614 height 21
click at [933, 79] on div "Configure how to export your multi-valued fields" at bounding box center [617, 85] width 653 height 60
click at [917, 79] on icon "times" at bounding box center [920, 84] width 10 height 13
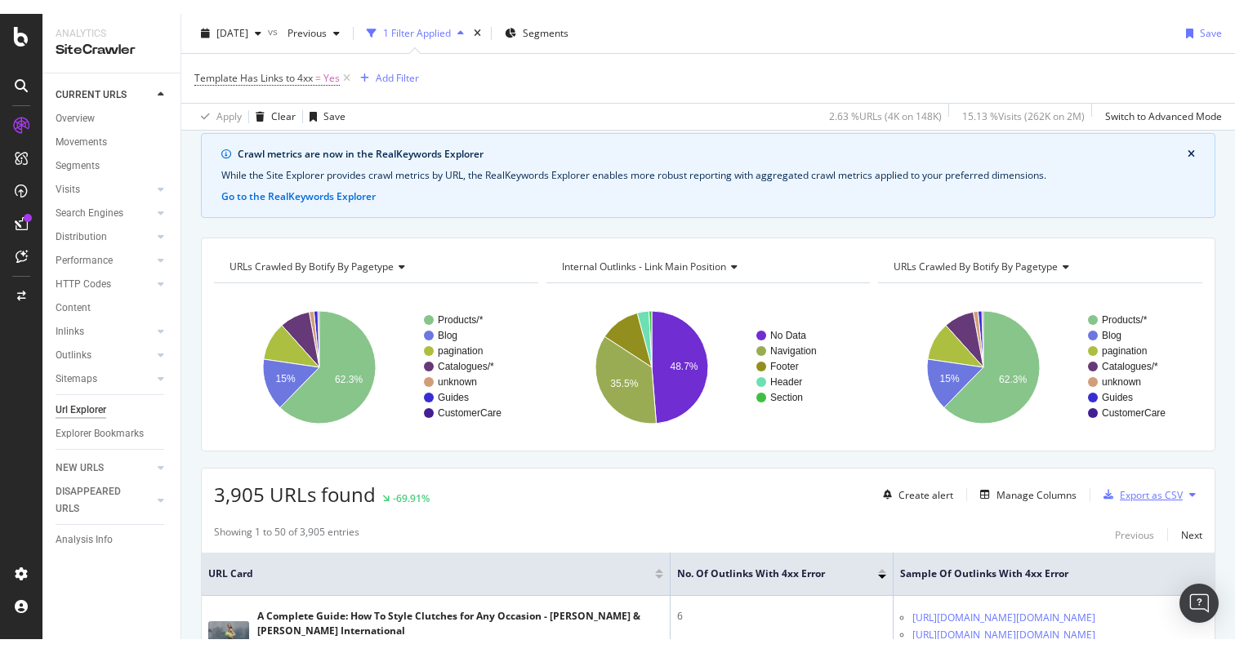
scroll to position [84, 0]
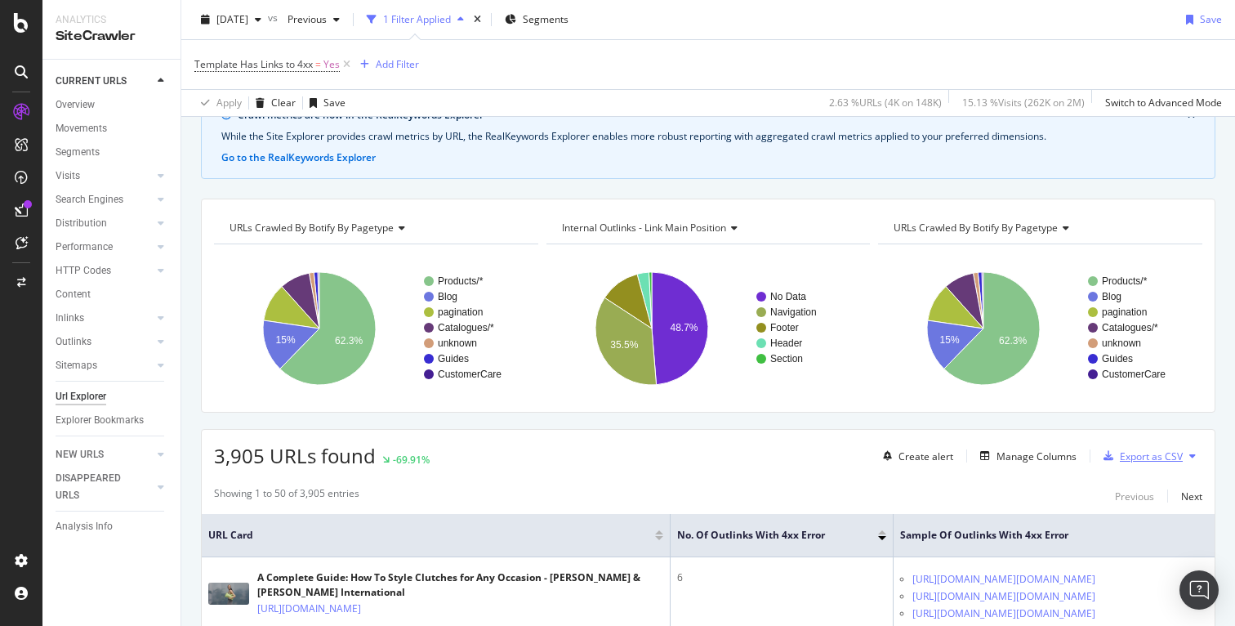
click at [1143, 461] on div "Export as CSV" at bounding box center [1151, 456] width 63 height 14
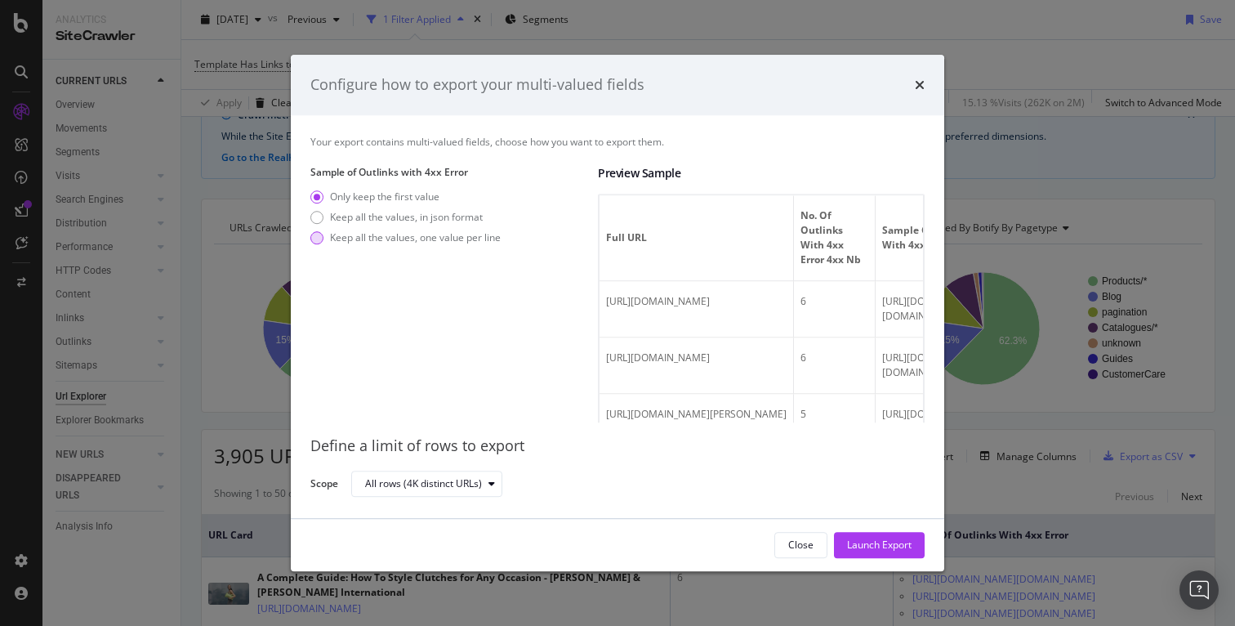
click at [427, 235] on div "Keep all the values, one value per line" at bounding box center [415, 237] width 171 height 14
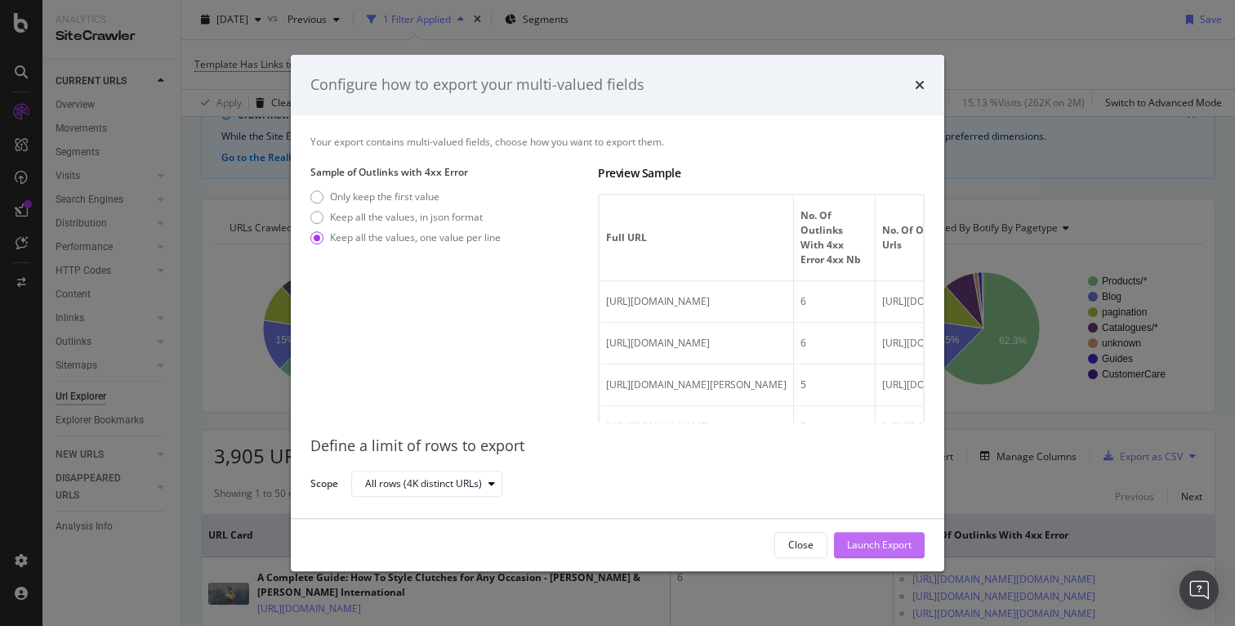
click at [875, 555] on div "Launch Export" at bounding box center [879, 545] width 65 height 25
